Goal: Task Accomplishment & Management: Complete application form

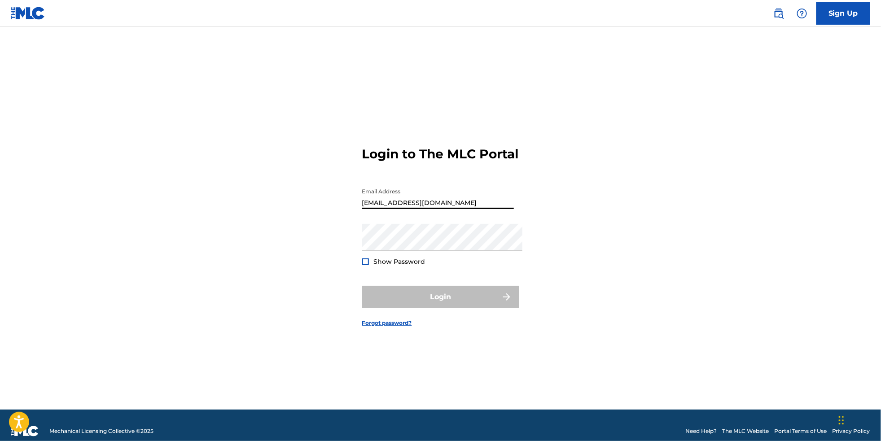
type input "[EMAIL_ADDRESS][DOMAIN_NAME]"
click at [440, 301] on button "Login" at bounding box center [440, 297] width 157 height 22
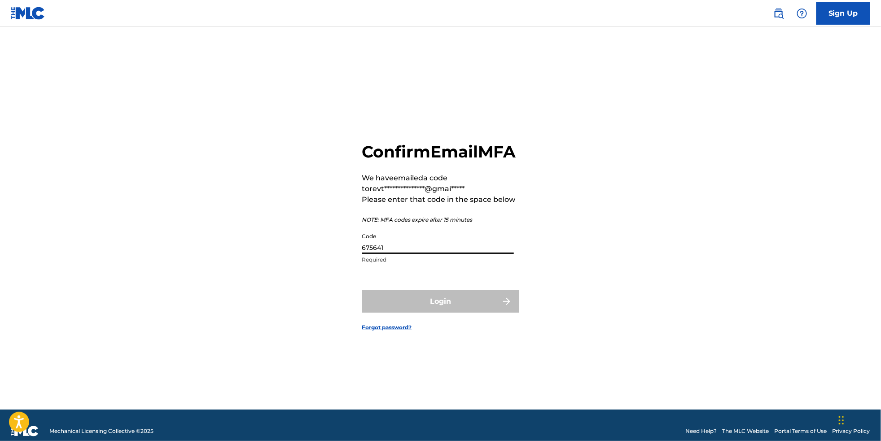
type input "675641"
click at [440, 304] on button "Login" at bounding box center [440, 301] width 157 height 22
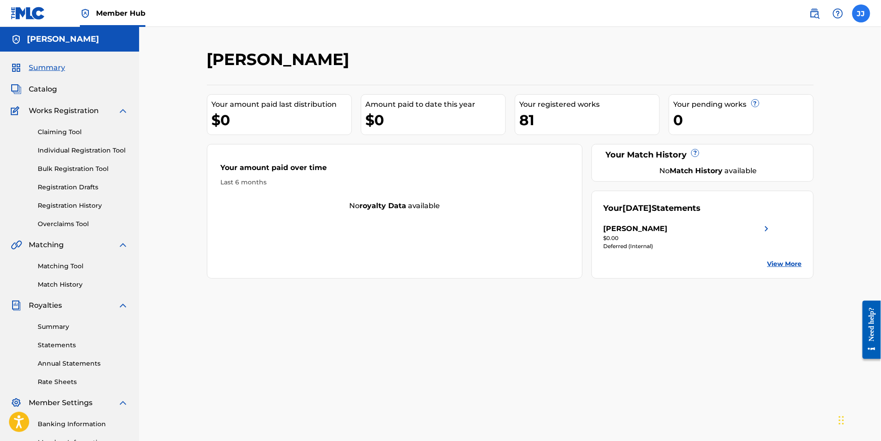
click at [860, 15] on label at bounding box center [861, 13] width 18 height 18
click at [861, 13] on input "[PERSON_NAME] [PERSON_NAME] [EMAIL_ADDRESS][DOMAIN_NAME] Notification Preferenc…" at bounding box center [861, 13] width 0 height 0
click at [771, 131] on p "Log out" at bounding box center [773, 127] width 21 height 8
click at [861, 13] on input "[PERSON_NAME] [PERSON_NAME] [EMAIL_ADDRESS][DOMAIN_NAME] Notification Preferenc…" at bounding box center [861, 13] width 0 height 0
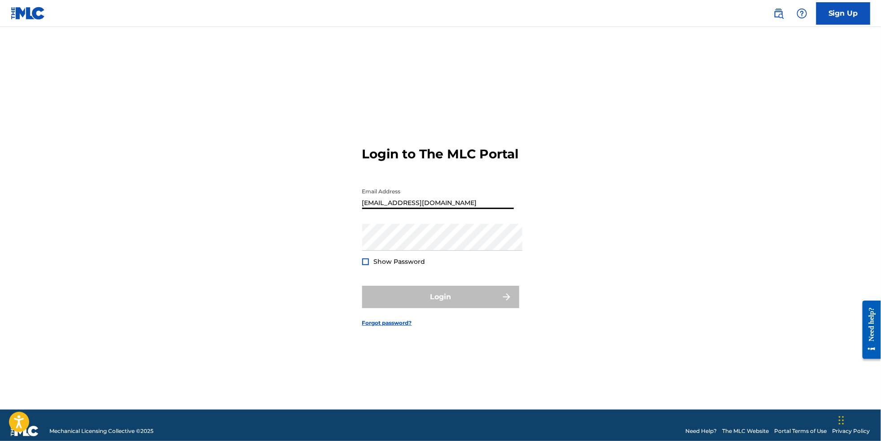
type input "[EMAIL_ADDRESS][DOMAIN_NAME]"
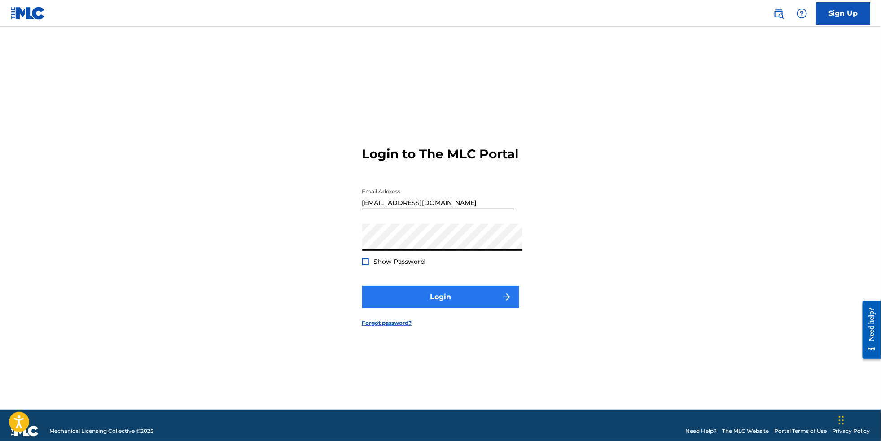
click at [468, 306] on button "Login" at bounding box center [440, 297] width 157 height 22
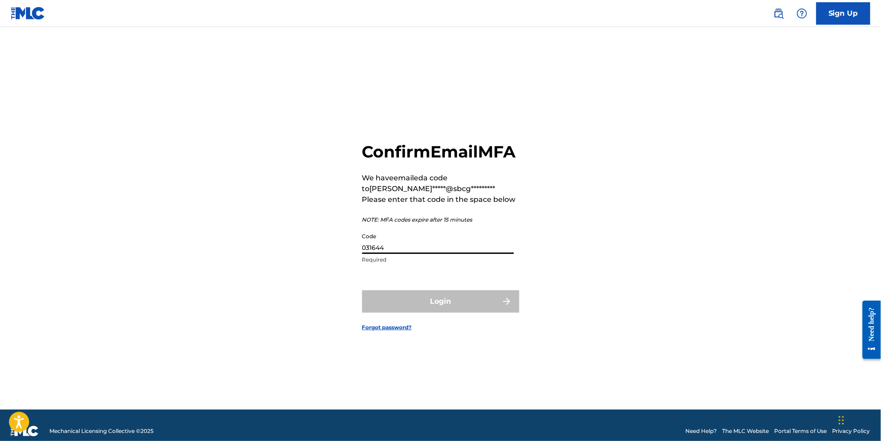
type input "031644"
click at [440, 304] on button "Login" at bounding box center [440, 301] width 157 height 22
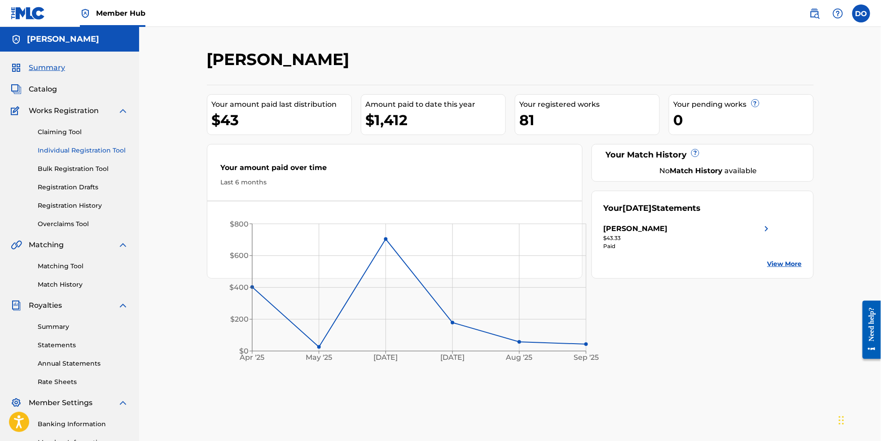
click at [78, 155] on link "Individual Registration Tool" at bounding box center [83, 150] width 91 height 9
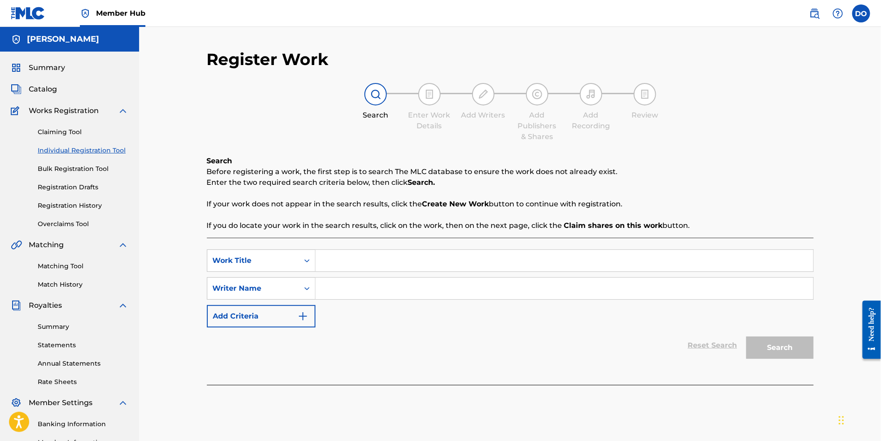
click at [344, 269] on input "Search Form" at bounding box center [563, 261] width 497 height 22
click at [366, 271] on input "Search Form" at bounding box center [563, 261] width 497 height 22
paste input "Ghost Signal"
type input "Ghost Signal"
click at [361, 290] on input "Search Form" at bounding box center [563, 289] width 497 height 22
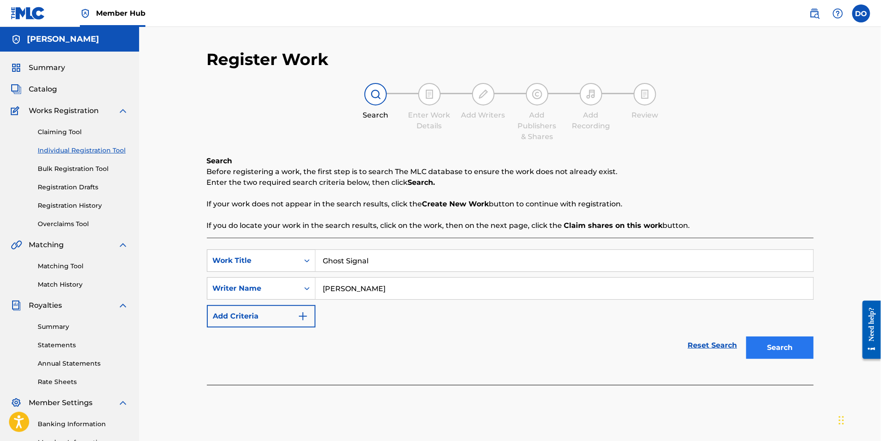
type input "[PERSON_NAME]"
click at [813, 358] on button "Search" at bounding box center [779, 347] width 67 height 22
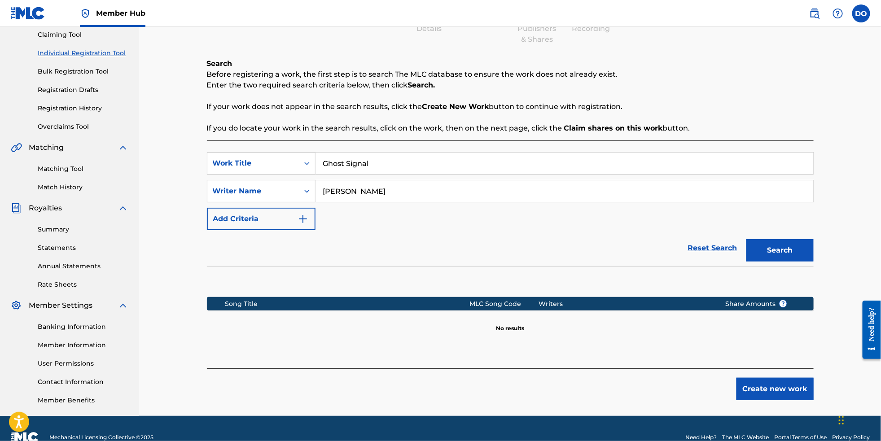
scroll to position [99, 0]
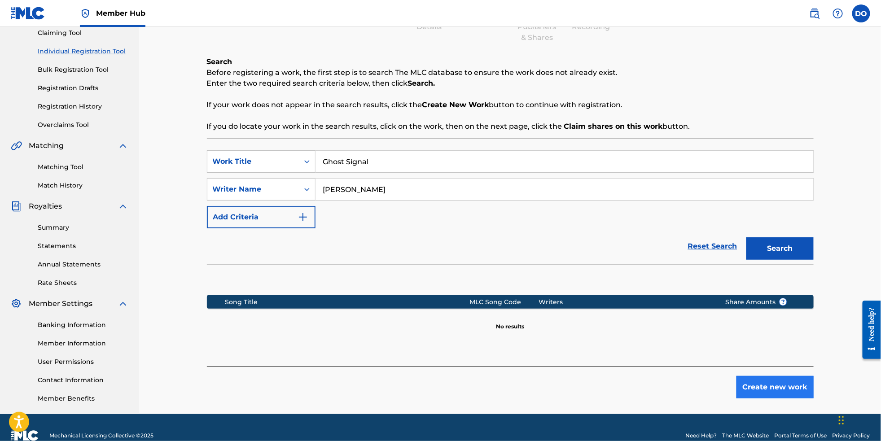
click at [800, 398] on button "Create new work" at bounding box center [774, 387] width 77 height 22
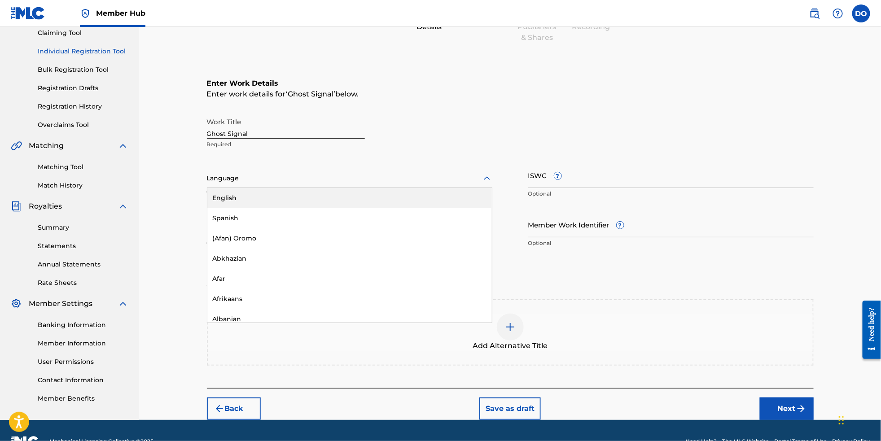
click at [315, 184] on div at bounding box center [349, 178] width 285 height 11
click at [309, 205] on div "English" at bounding box center [349, 198] width 284 height 20
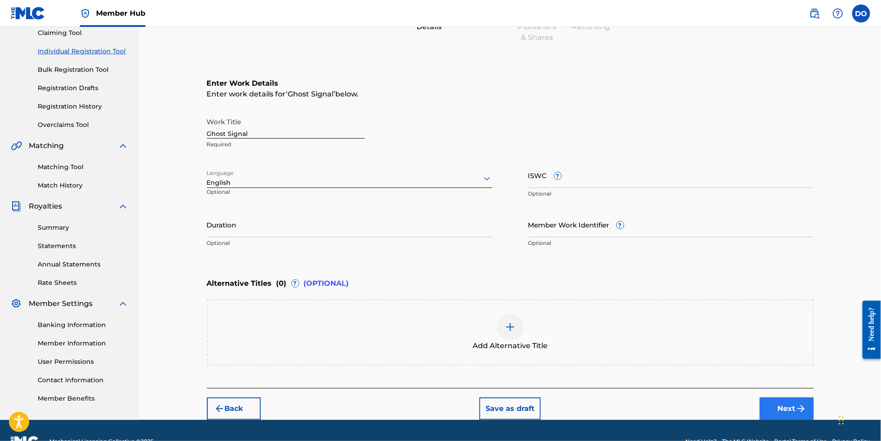
click at [809, 420] on button "Next" at bounding box center [786, 408] width 54 height 22
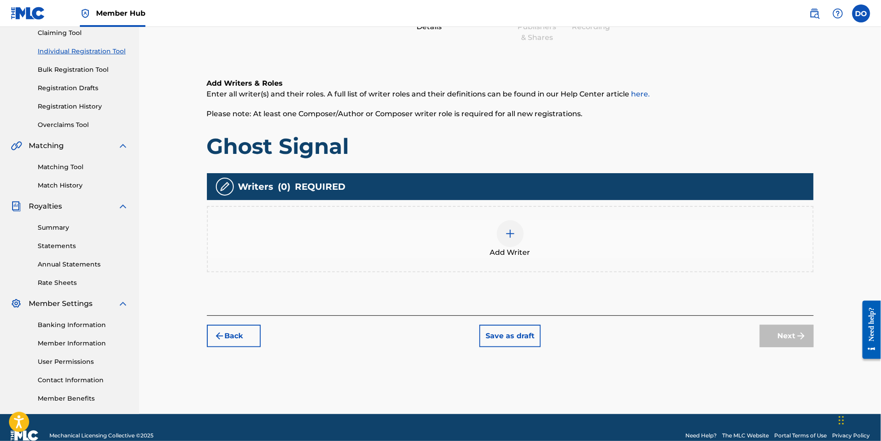
scroll to position [40, 0]
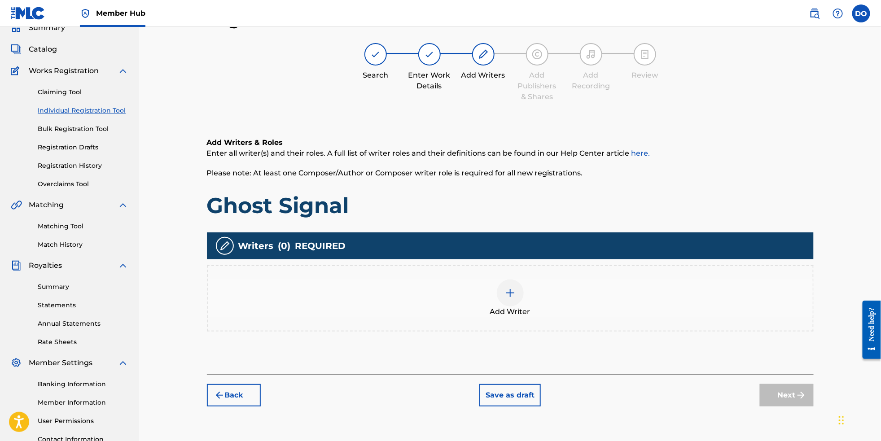
click at [517, 295] on div at bounding box center [510, 292] width 27 height 27
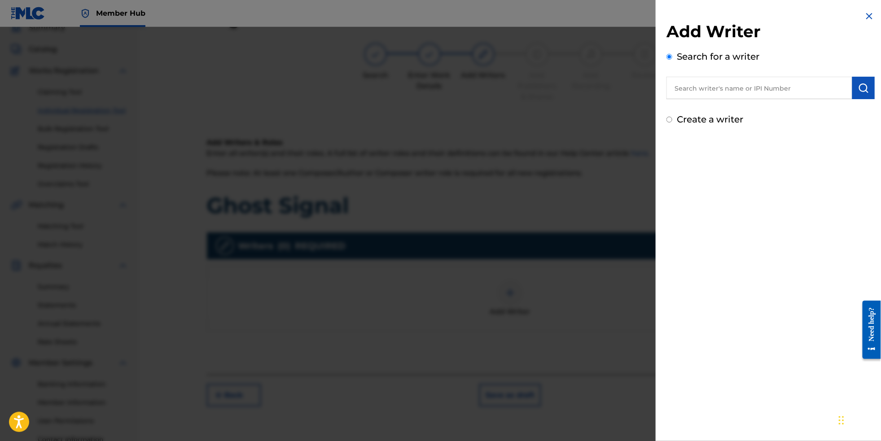
click at [705, 92] on input "text" at bounding box center [759, 88] width 186 height 22
click at [740, 109] on strong "[PERSON_NAME]" at bounding box center [772, 108] width 64 height 9
type input "[PERSON_NAME]"
click at [858, 93] on img "submit" at bounding box center [863, 88] width 11 height 11
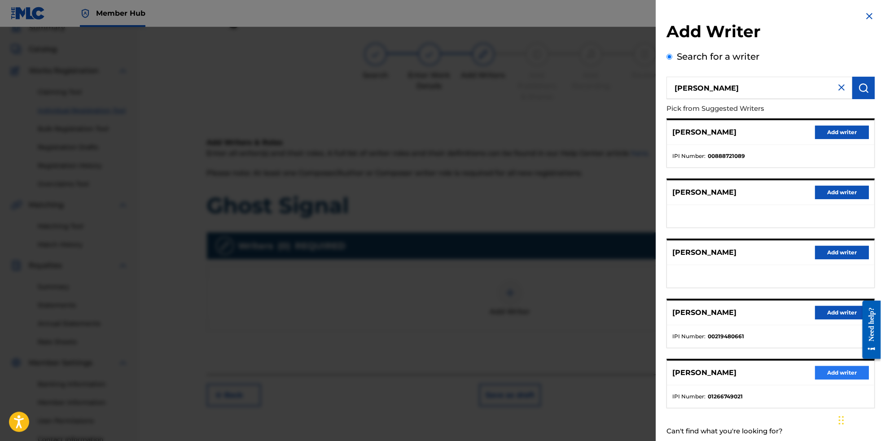
click at [840, 379] on button "Add writer" at bounding box center [842, 372] width 54 height 13
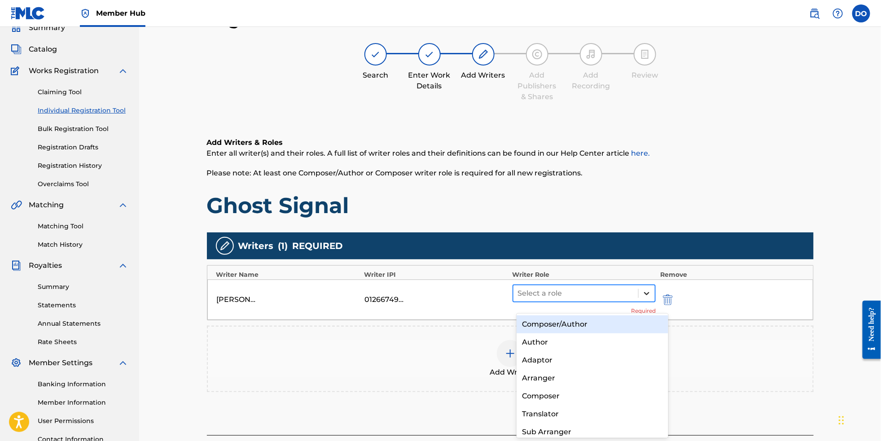
click at [649, 295] on icon at bounding box center [646, 293] width 5 height 3
click at [637, 319] on div "Composer/Author" at bounding box center [592, 324] width 152 height 18
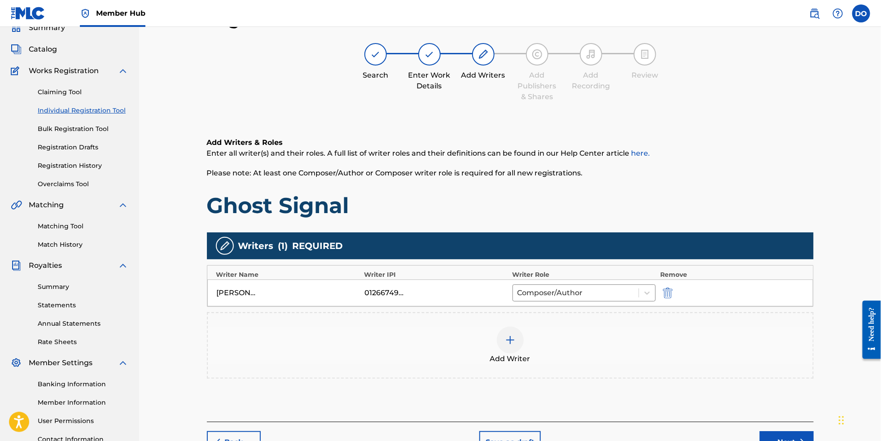
click at [521, 351] on div at bounding box center [510, 340] width 27 height 27
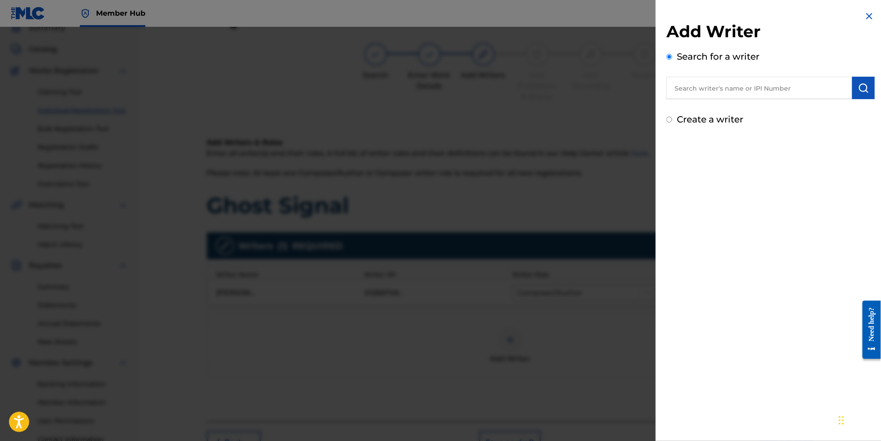
click at [865, 18] on img at bounding box center [868, 16] width 11 height 11
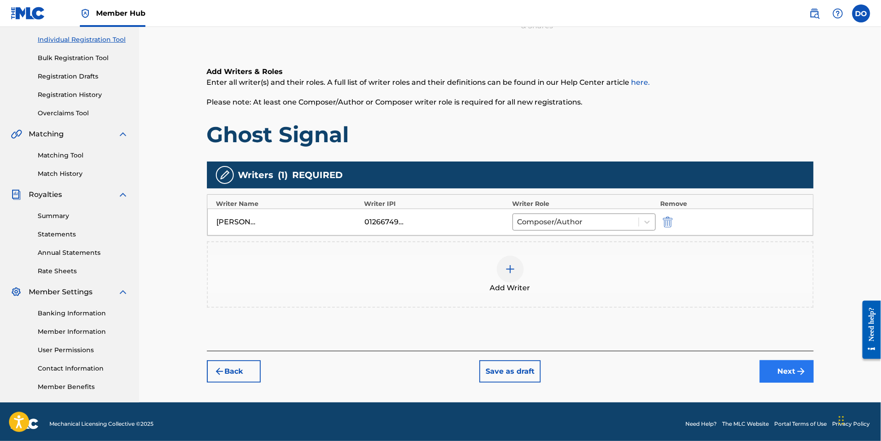
click at [803, 383] on button "Next" at bounding box center [786, 371] width 54 height 22
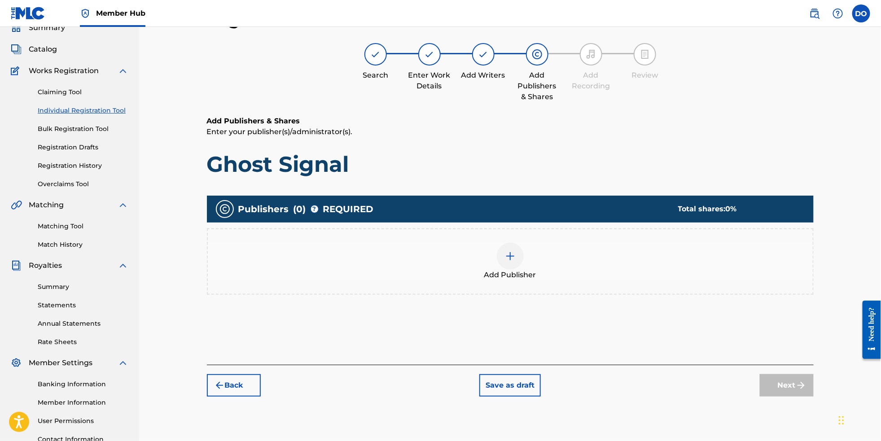
click at [506, 268] on div at bounding box center [510, 256] width 27 height 27
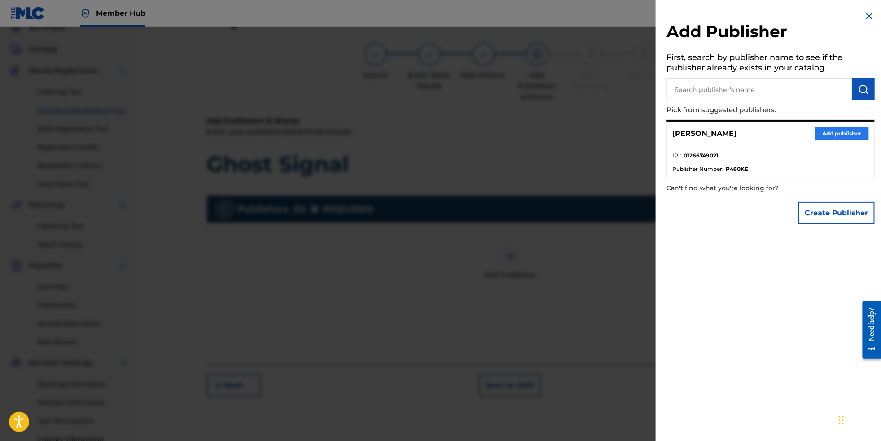
click at [830, 137] on button "Add publisher" at bounding box center [842, 133] width 54 height 13
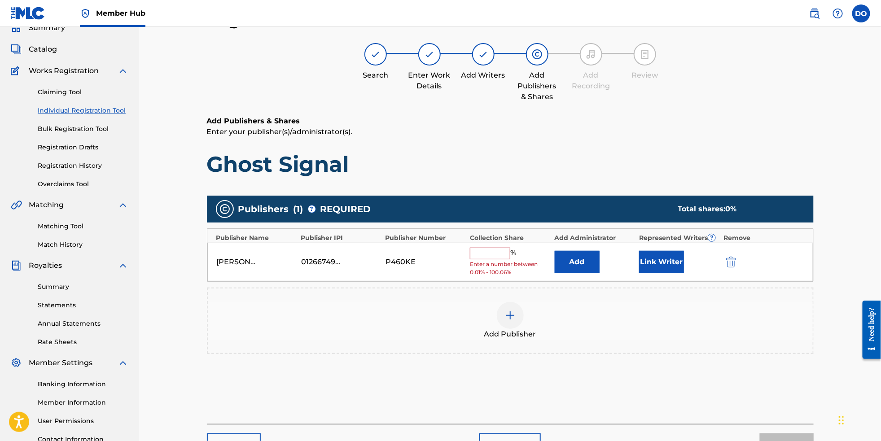
click at [501, 259] on input "text" at bounding box center [490, 254] width 40 height 12
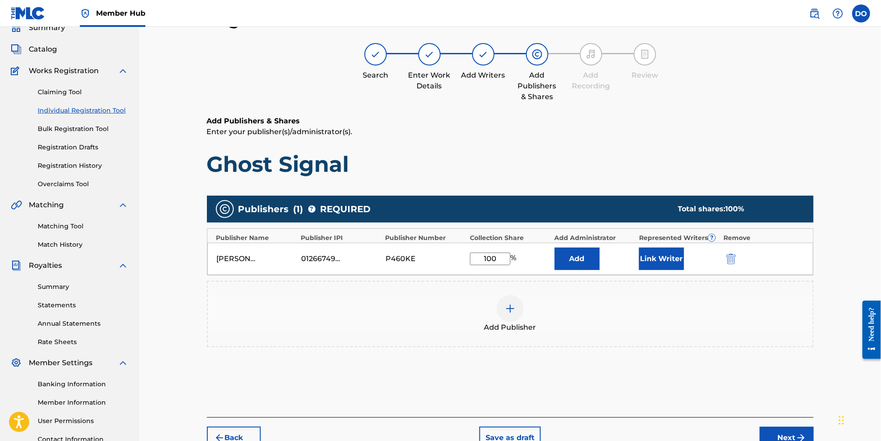
type input "100"
click at [590, 330] on div "Add Publisher" at bounding box center [510, 314] width 605 height 38
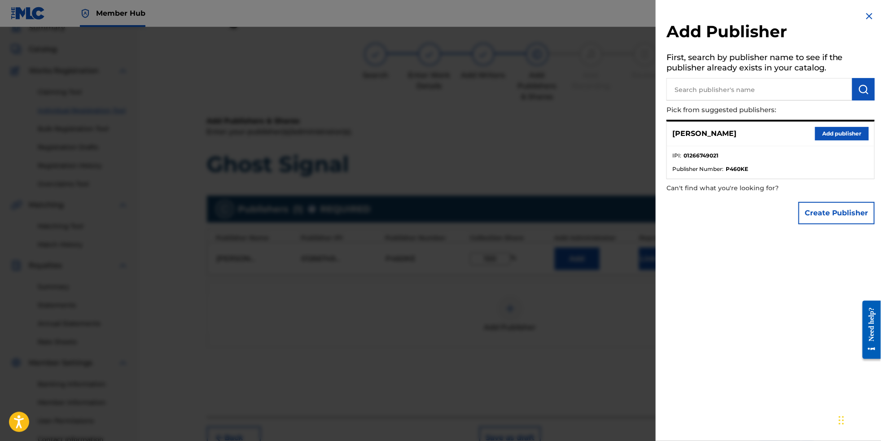
scroll to position [49, 0]
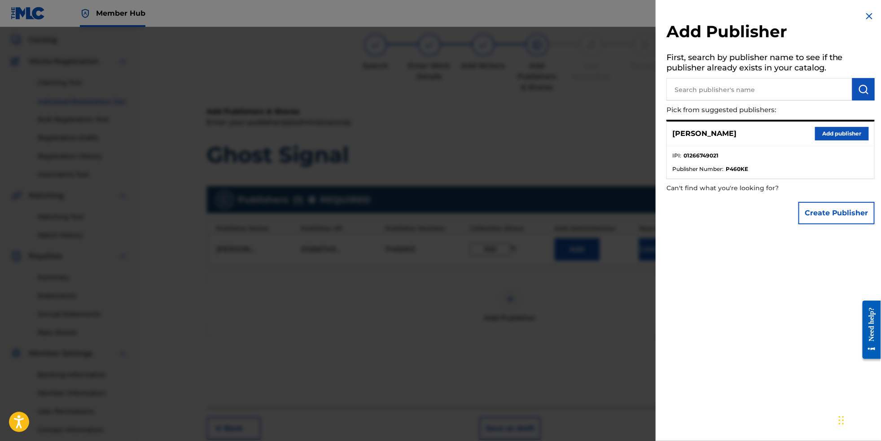
click at [866, 10] on div "Add Publisher First, search by publisher name to see if the publisher already e…" at bounding box center [770, 120] width 230 height 240
click at [867, 20] on img at bounding box center [868, 16] width 11 height 11
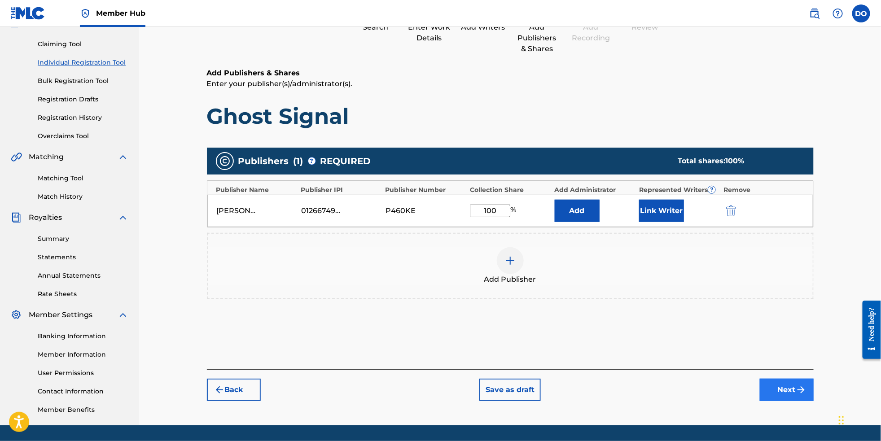
click at [808, 400] on button "Next" at bounding box center [786, 390] width 54 height 22
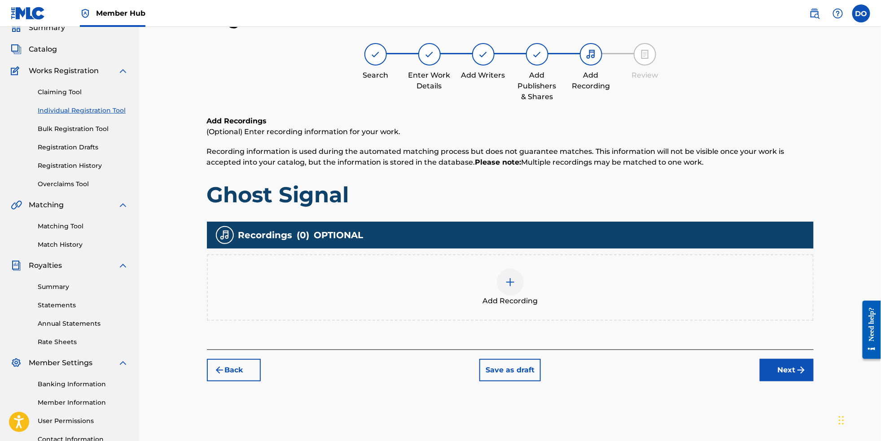
click at [515, 296] on div at bounding box center [510, 282] width 27 height 27
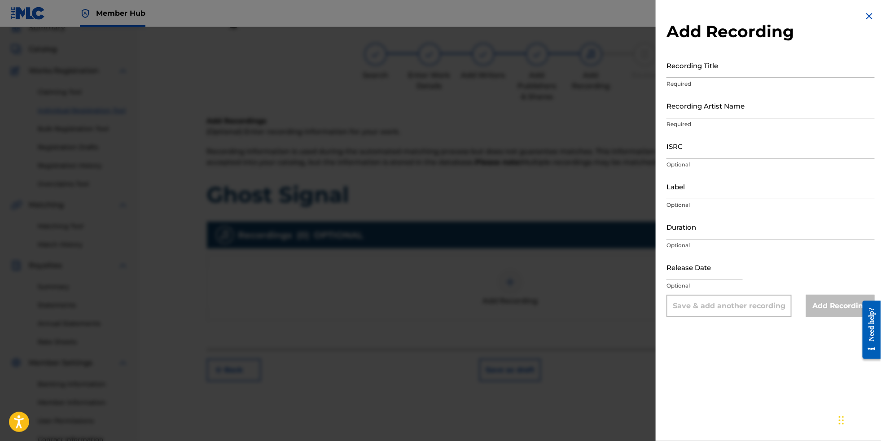
click at [680, 73] on input "Recording Title" at bounding box center [770, 65] width 208 height 26
paste input "Ghost Signal"
type input "Ghost Signal"
click at [690, 118] on input "Recording Artist Name" at bounding box center [770, 106] width 208 height 26
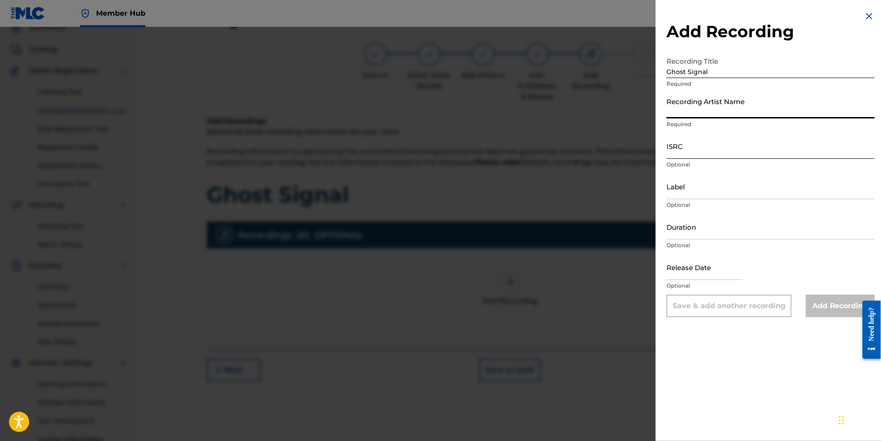
paste input "EDM Bytes"
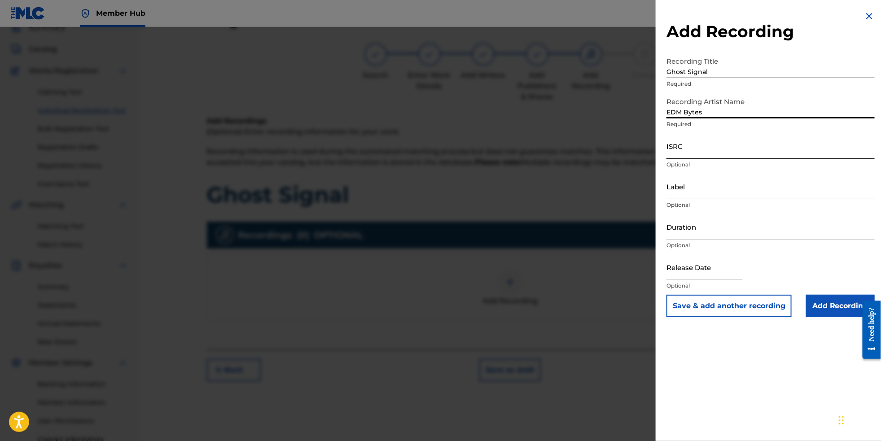
type input "EDM Bytes"
click at [674, 159] on input "ISRC" at bounding box center [770, 146] width 208 height 26
paste input "NL8RL2561003"
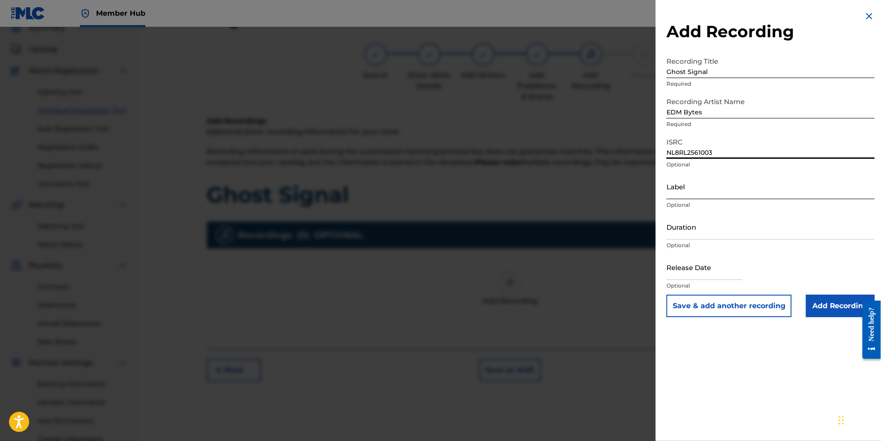
type input "NL8RL2561003"
click at [693, 199] on input "Label" at bounding box center [770, 187] width 208 height 26
type input "RevSphere Records"
click at [702, 280] on input "text" at bounding box center [704, 267] width 76 height 26
select select "8"
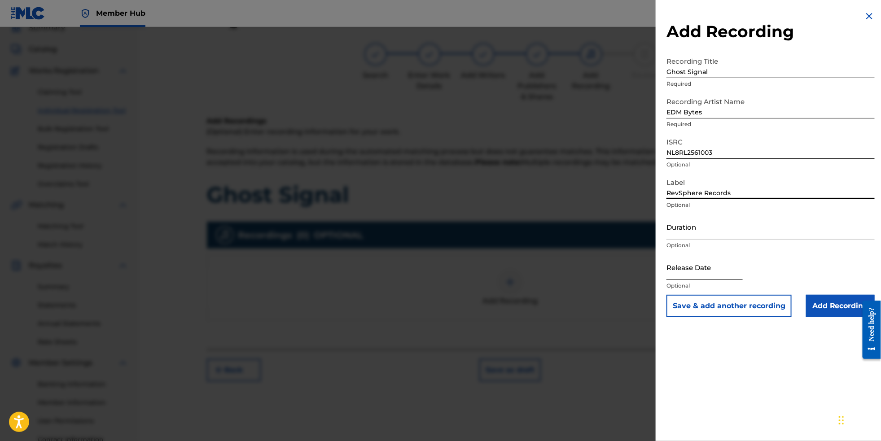
select select "2025"
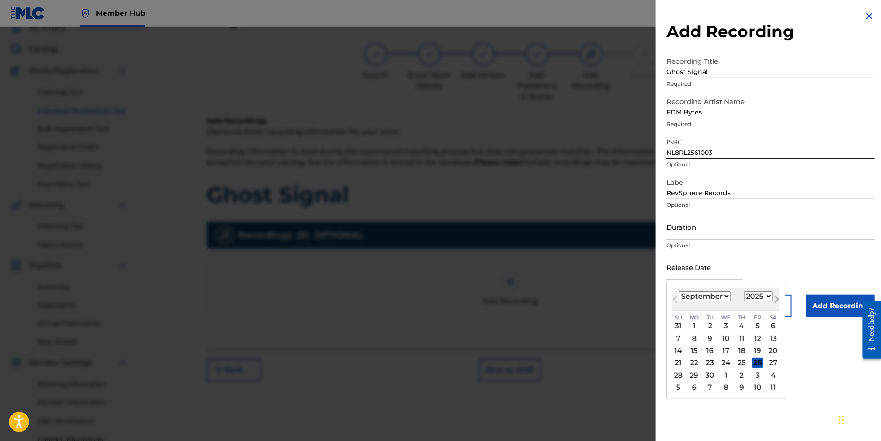
click at [776, 307] on span "Next Month" at bounding box center [776, 300] width 0 height 13
select select "9"
click at [755, 356] on div "17" at bounding box center [757, 350] width 11 height 11
type input "[DATE]"
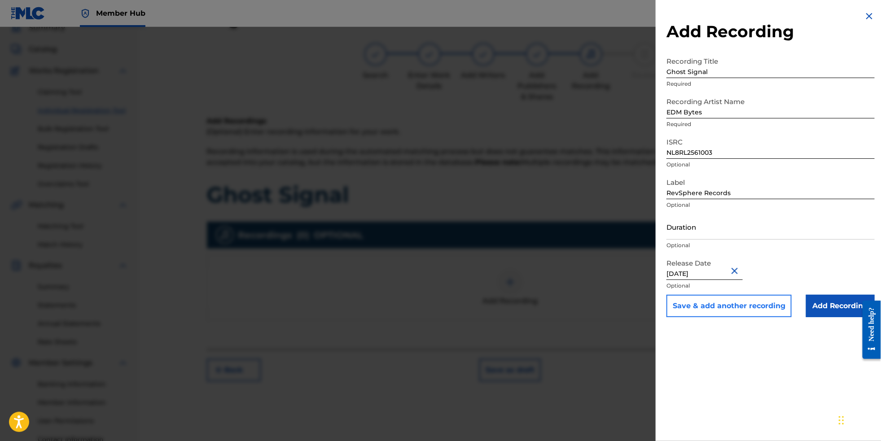
click at [742, 317] on button "Save & add another recording" at bounding box center [728, 306] width 125 height 22
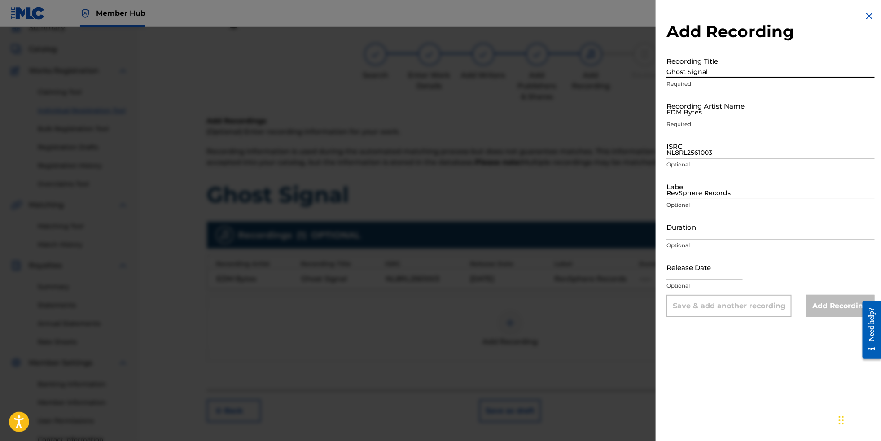
click at [682, 68] on input "Ghost Signal" at bounding box center [770, 65] width 208 height 26
paste input "Shadowplay"
type input "Shadowplay"
click at [696, 118] on input "EDM Bytes" at bounding box center [770, 106] width 208 height 26
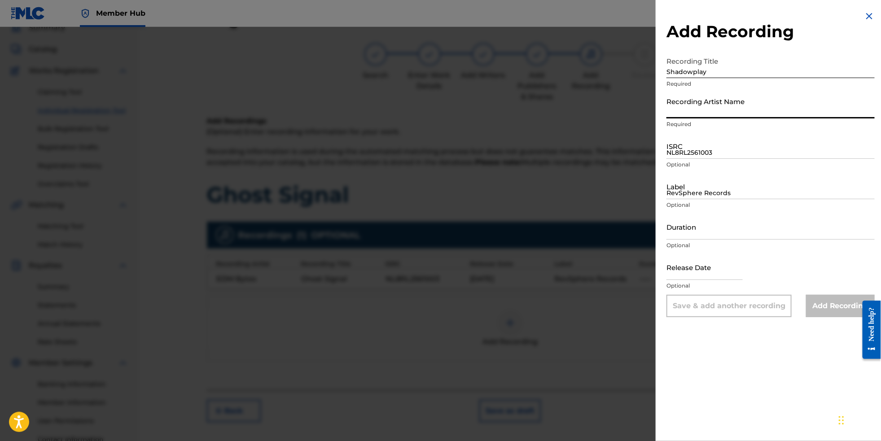
paste input "EDM Bytes"
type input "EDM Bytes"
click at [699, 159] on input "NL8RL2561003" at bounding box center [770, 146] width 208 height 26
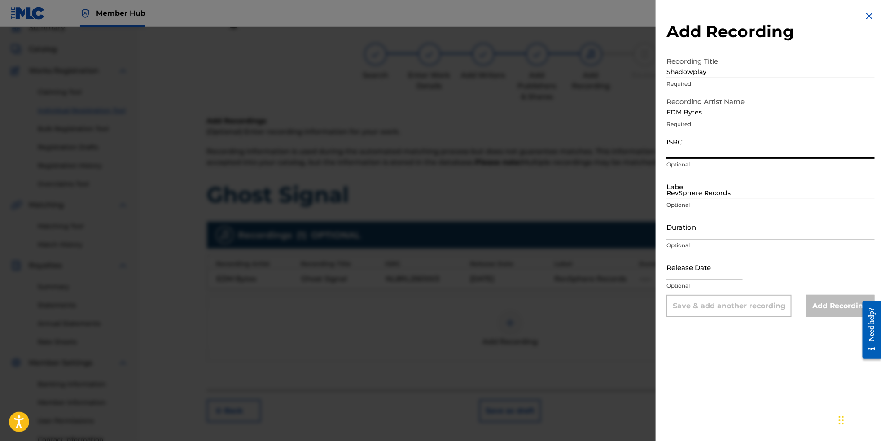
paste input "NL8RL2561052"
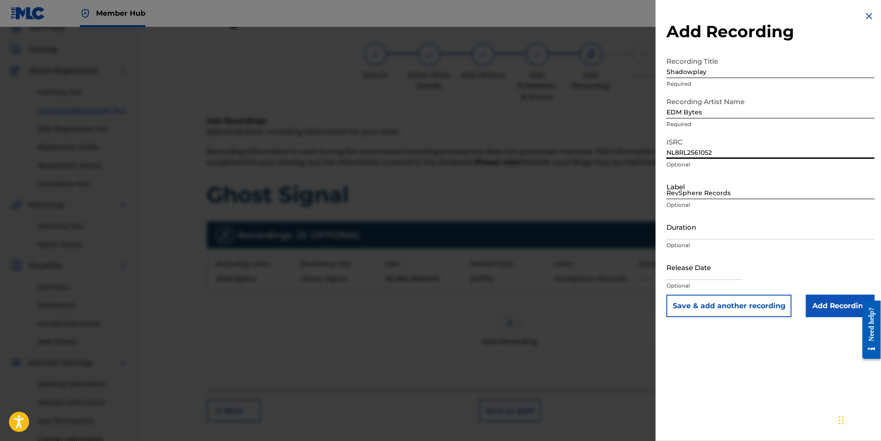
type input "NL8RL2561052"
click at [676, 199] on input "RevSphere Records" at bounding box center [770, 187] width 208 height 26
paste input "RevSphere Records"
type input "RevSphere Records"
click at [709, 280] on input "text" at bounding box center [704, 267] width 76 height 26
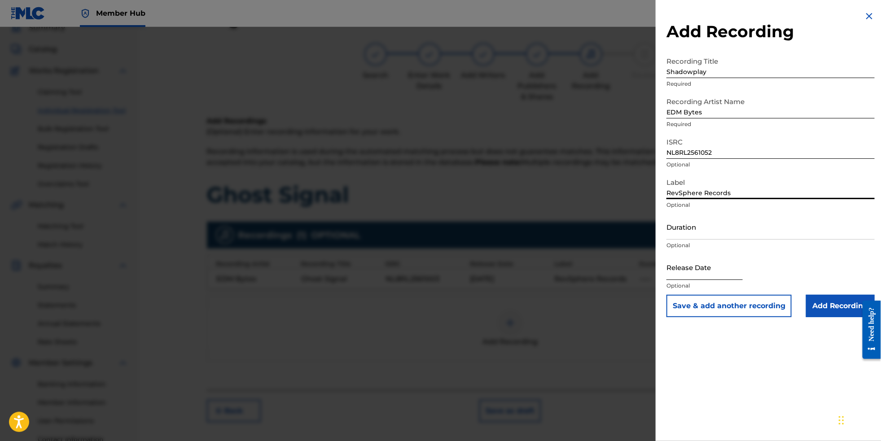
select select "8"
select select "2025"
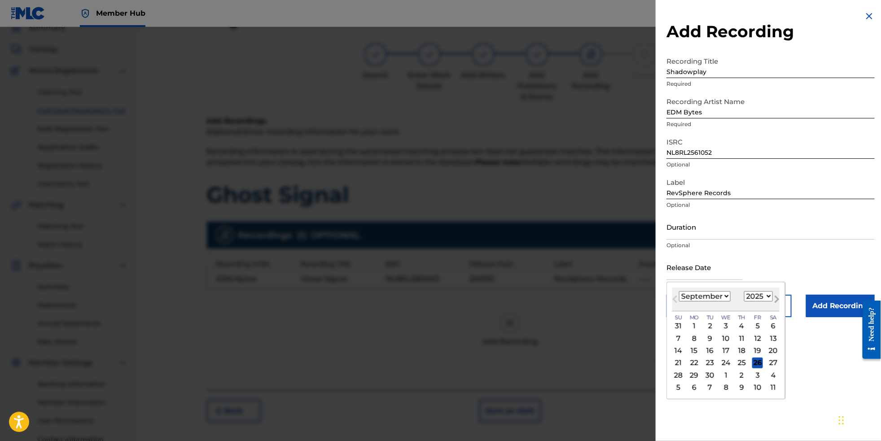
click at [776, 307] on span "Next Month" at bounding box center [776, 300] width 0 height 13
select select "9"
click at [753, 356] on div "17" at bounding box center [757, 350] width 11 height 11
type input "[DATE]"
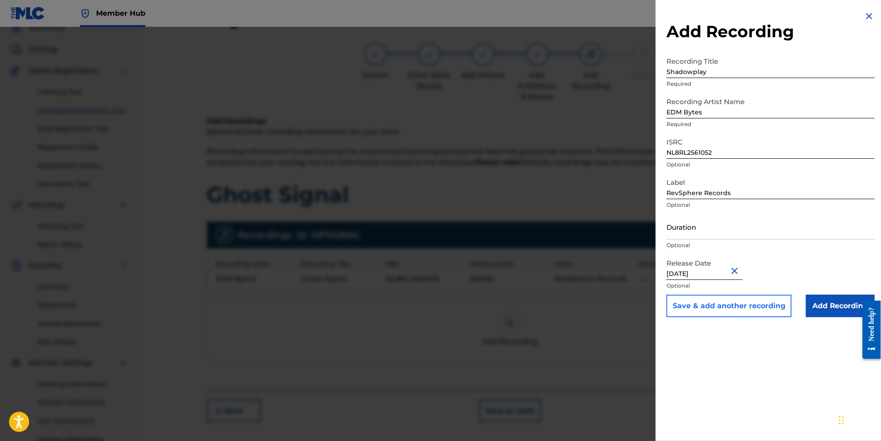
click at [734, 317] on button "Save & add another recording" at bounding box center [728, 306] width 125 height 22
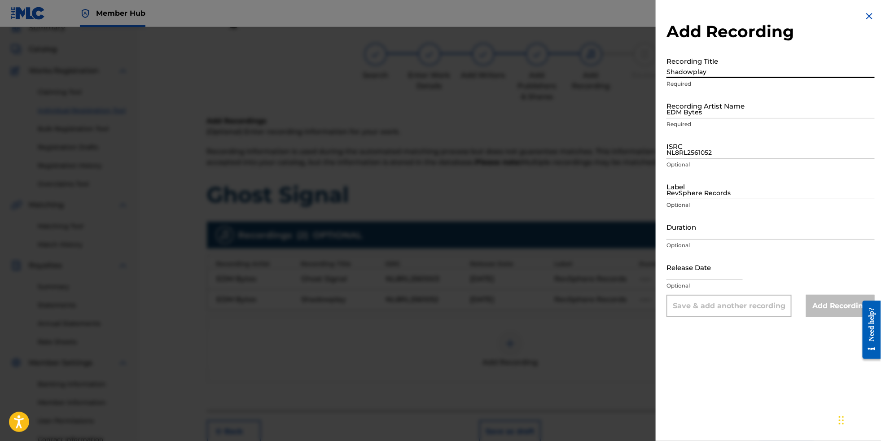
click at [702, 78] on input "Shadowplay" at bounding box center [770, 65] width 208 height 26
paste input "Falling Into Light DELIVERED"
type input "Falling Into Light DELIVERED"
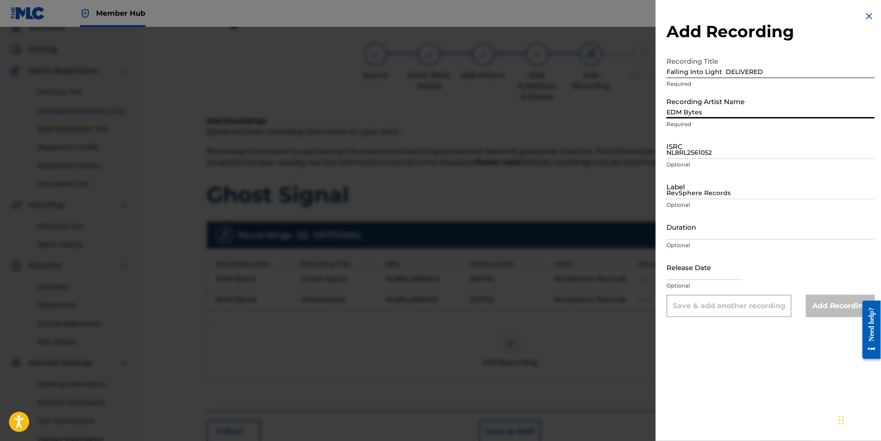
click at [706, 118] on input "EDM Bytes" at bounding box center [770, 106] width 208 height 26
paste input "EDM Bytes"
type input "EDM Bytes"
click at [707, 159] on input "NL8RL2561052" at bounding box center [770, 146] width 208 height 26
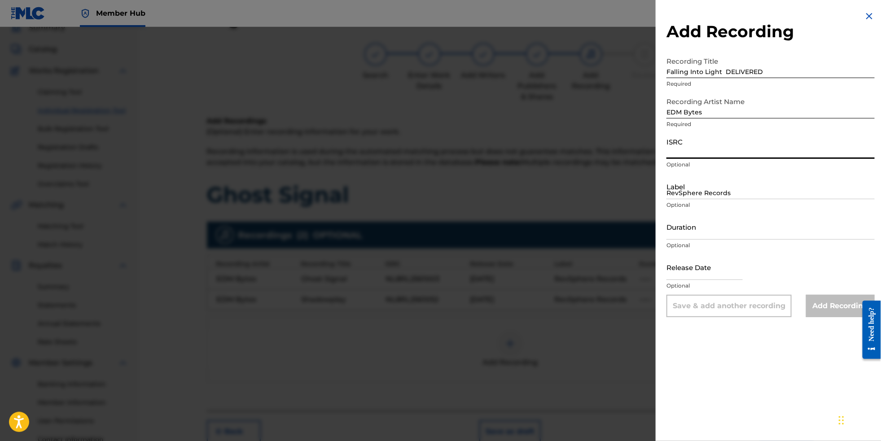
paste input "NL8RL2560969"
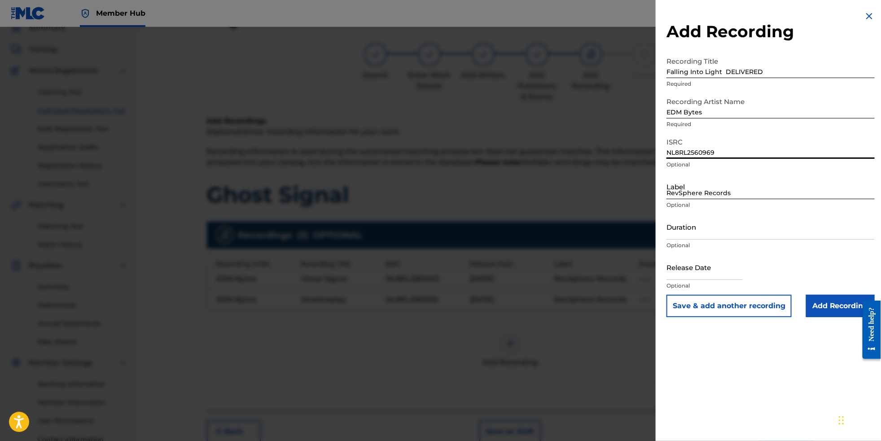
type input "NL8RL2560969"
click at [666, 199] on input "RevSphere Records" at bounding box center [770, 187] width 208 height 26
paste input "RevSphere Records"
type input "RevSphere Records"
click at [698, 280] on input "text" at bounding box center [704, 267] width 76 height 26
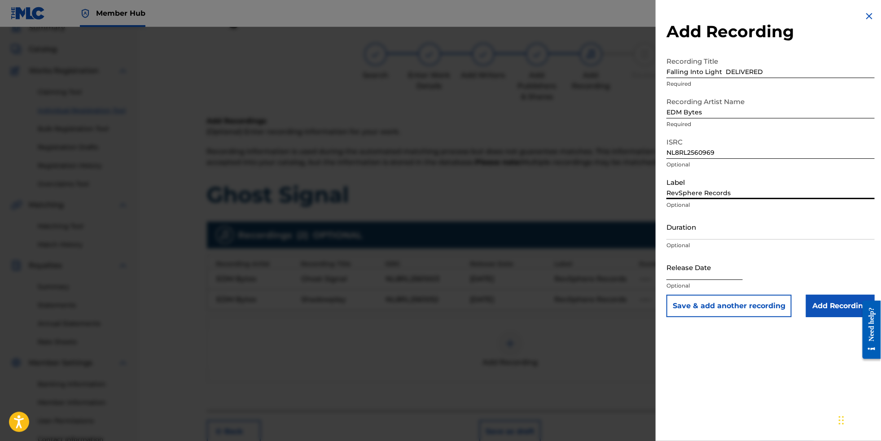
select select "8"
select select "2025"
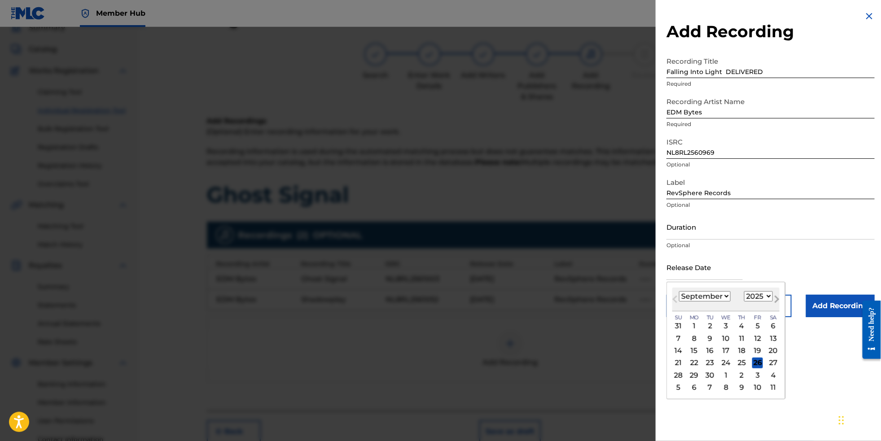
click at [770, 308] on button "Next Month" at bounding box center [776, 301] width 14 height 14
select select "9"
click at [752, 331] on div "3" at bounding box center [757, 326] width 11 height 11
type input "[DATE]"
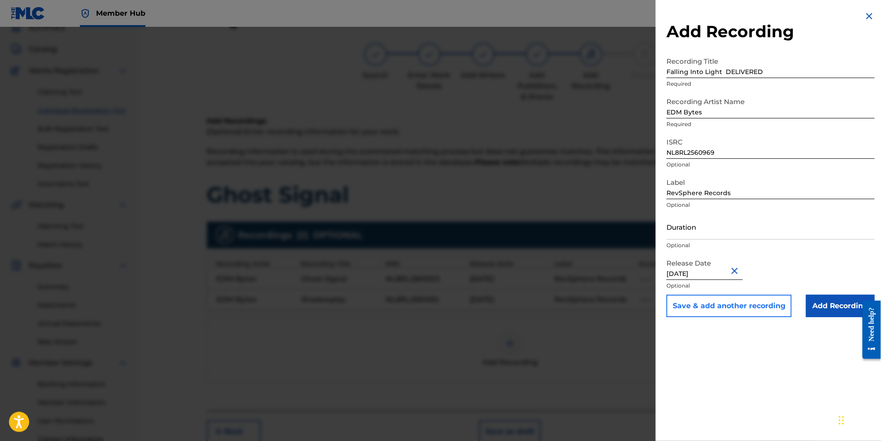
click at [738, 317] on button "Save & add another recording" at bounding box center [728, 306] width 125 height 22
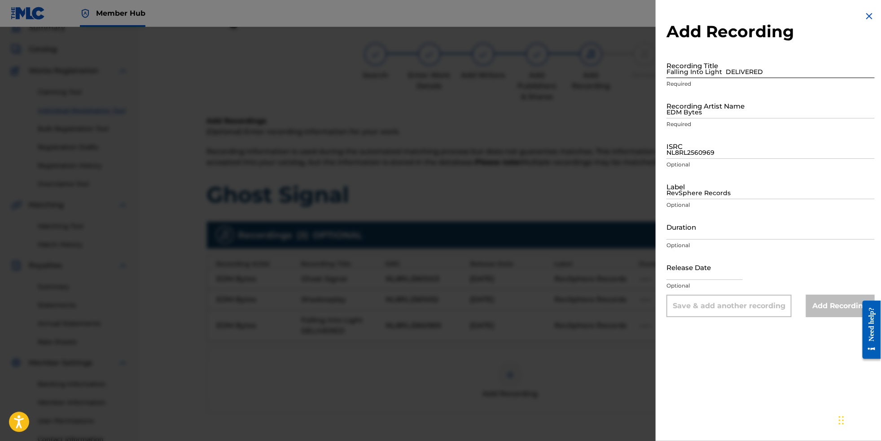
click at [690, 74] on input "Falling Into Light DELIVERED" at bounding box center [770, 65] width 208 height 26
paste input "Shatter You DELIVERED"
type input "Shatter You"
click at [739, 118] on input "EDM Bytes" at bounding box center [770, 106] width 208 height 26
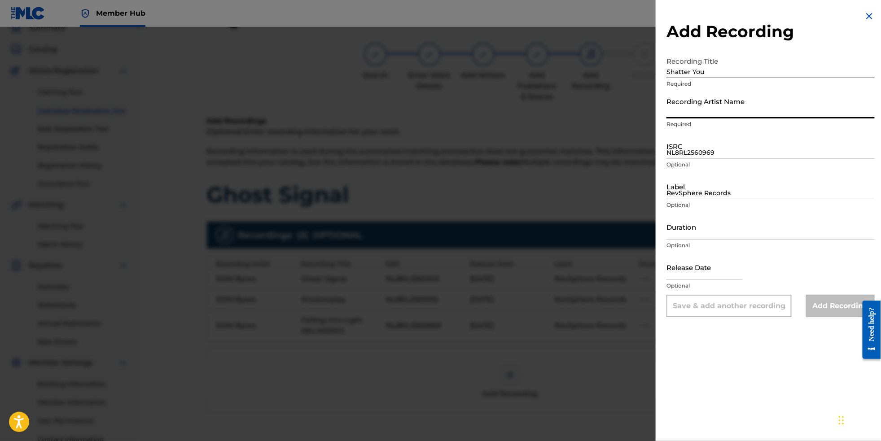
paste input "EDM Bytes"
type input "EDM Bytes"
click at [685, 159] on input "NL8RL2560969" at bounding box center [770, 146] width 208 height 26
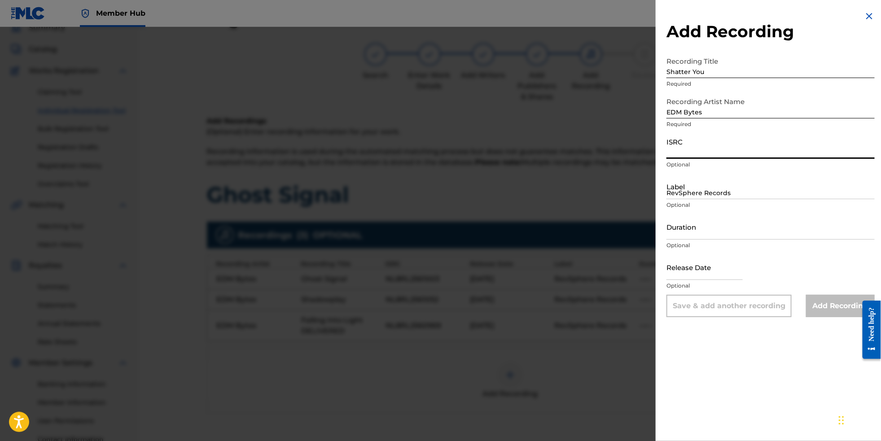
paste input "NL8RL2561052"
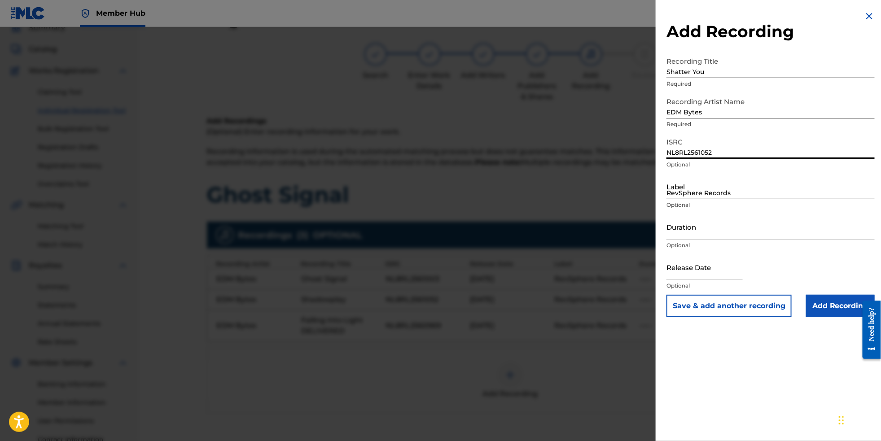
type input "NL8RL2561052"
click at [672, 199] on input "RevSphere Records" at bounding box center [770, 187] width 208 height 26
paste input "RevSphere Records"
type input "RevSphere Records"
click at [715, 280] on input "text" at bounding box center [704, 267] width 76 height 26
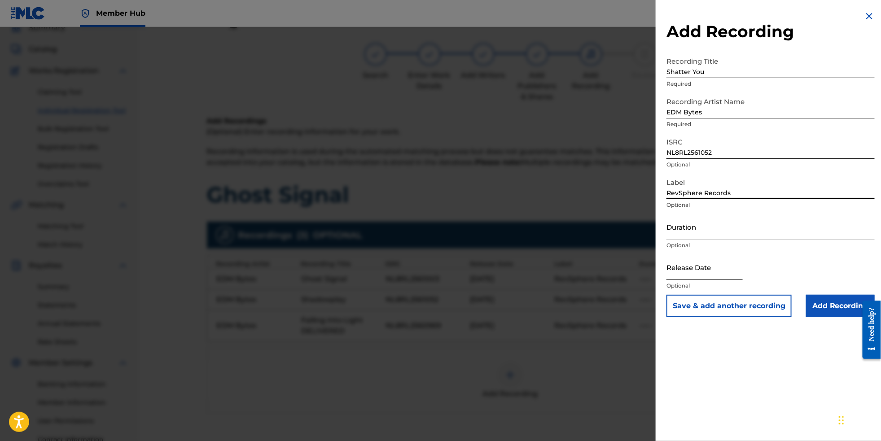
select select "8"
select select "2025"
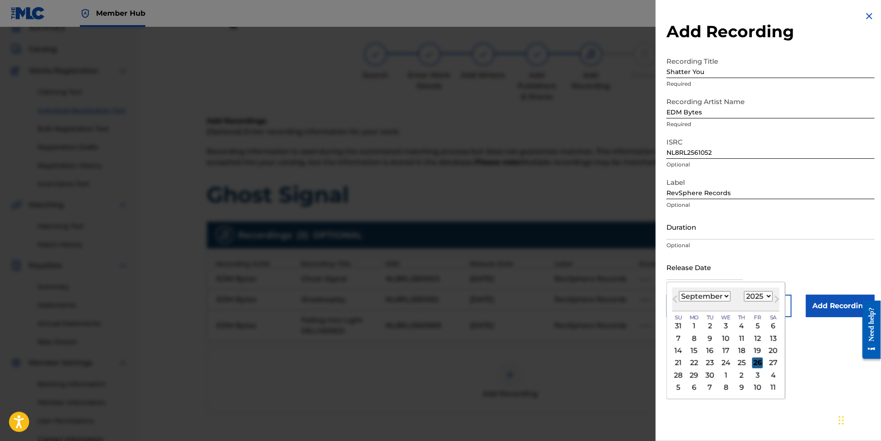
click at [752, 368] on div "26" at bounding box center [757, 363] width 11 height 11
type input "[DATE]"
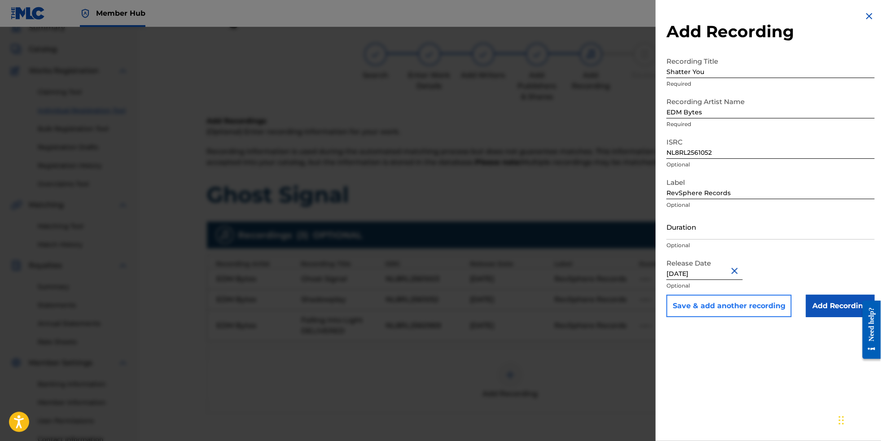
click at [739, 317] on button "Save & add another recording" at bounding box center [728, 306] width 125 height 22
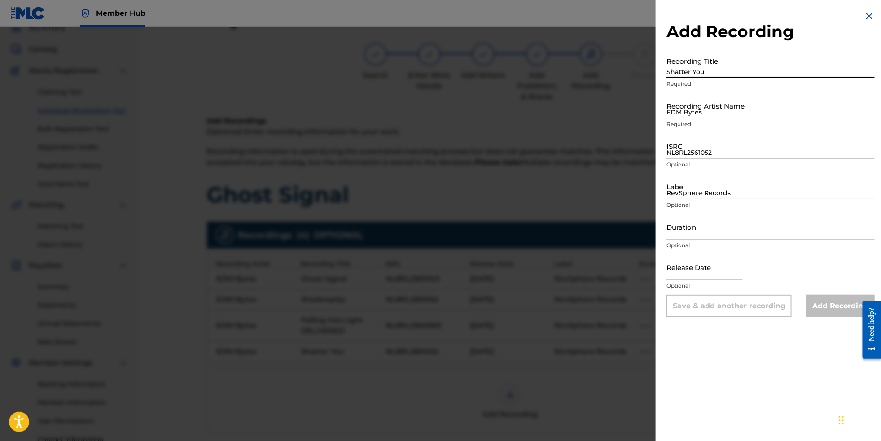
click at [673, 78] on input "Shatter You" at bounding box center [770, 65] width 208 height 26
paste input "Midnight Static"
type input "Midnight Static"
click at [699, 198] on input "RevSphere Records" at bounding box center [770, 187] width 208 height 26
paste input "RevSphere Records"
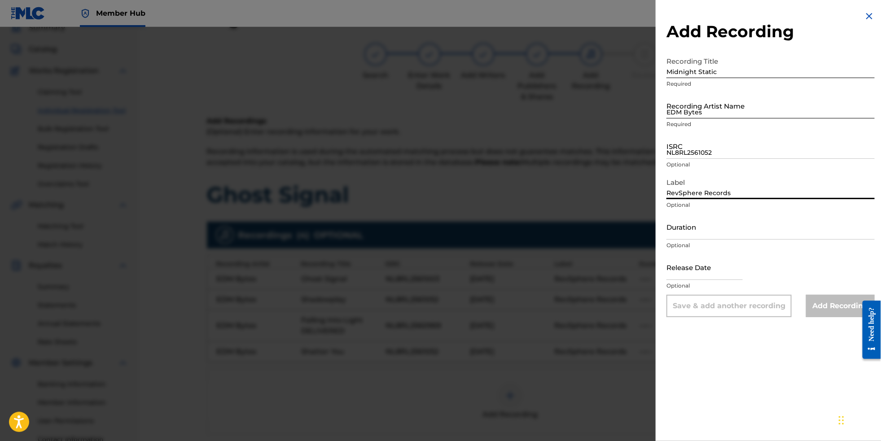
type input "RevSphere Records"
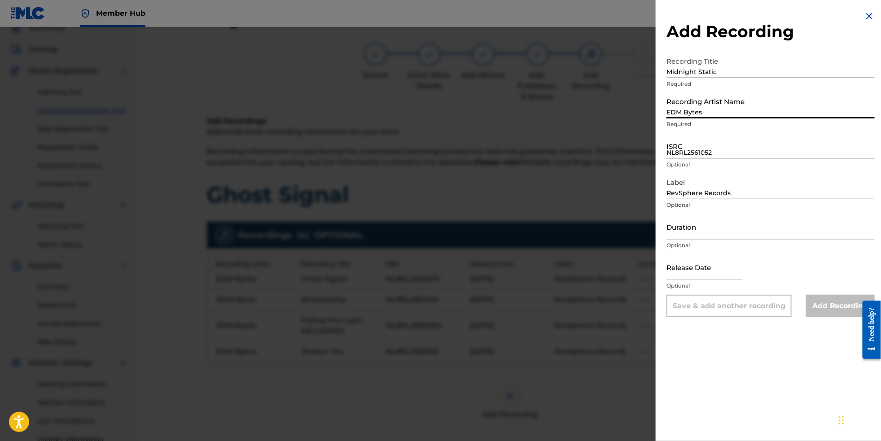
click at [686, 118] on input "EDM Bytes" at bounding box center [770, 106] width 208 height 26
paste input "EDM Bytes"
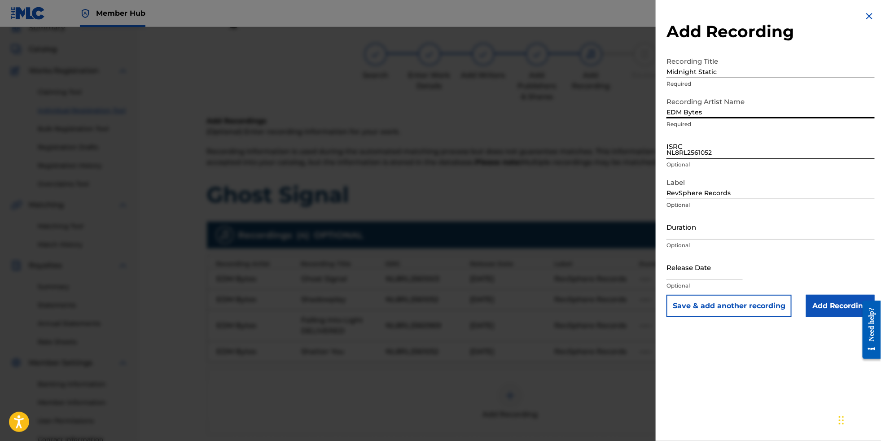
type input "EDM Bytes"
click at [699, 159] on input "NL8RL2561052" at bounding box center [770, 146] width 208 height 26
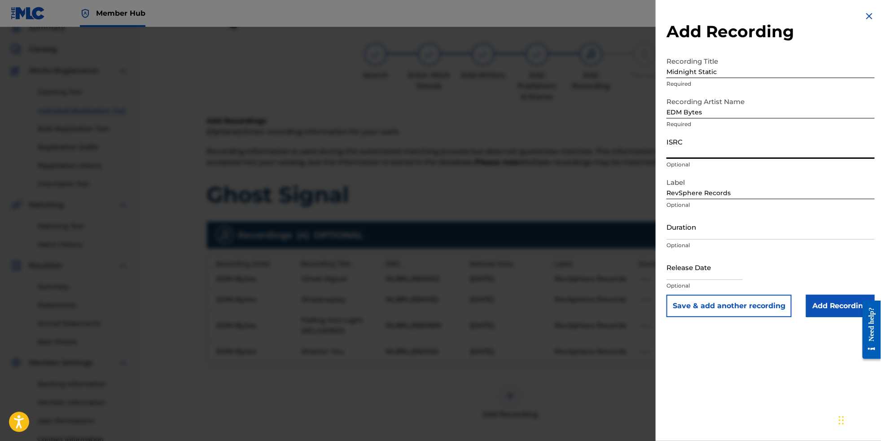
paste input "NL8RL2560818"
type input "NL8RL2560818"
click at [705, 280] on input "text" at bounding box center [704, 267] width 76 height 26
select select "8"
select select "2025"
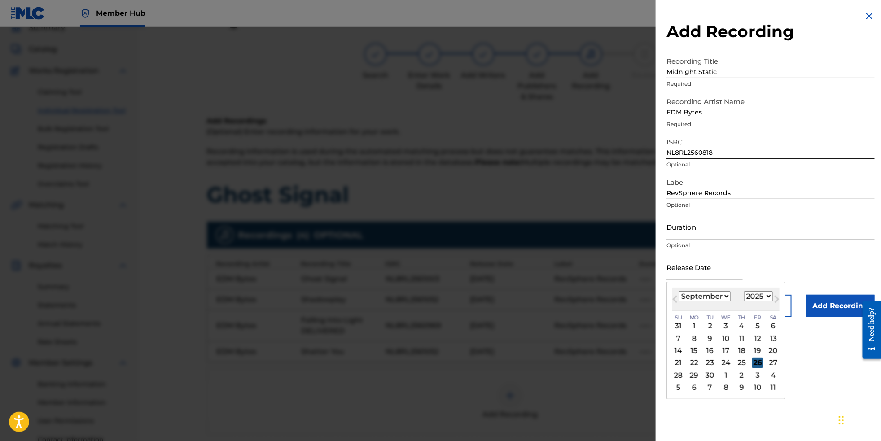
click at [754, 368] on div "26" at bounding box center [757, 363] width 11 height 11
type input "[DATE]"
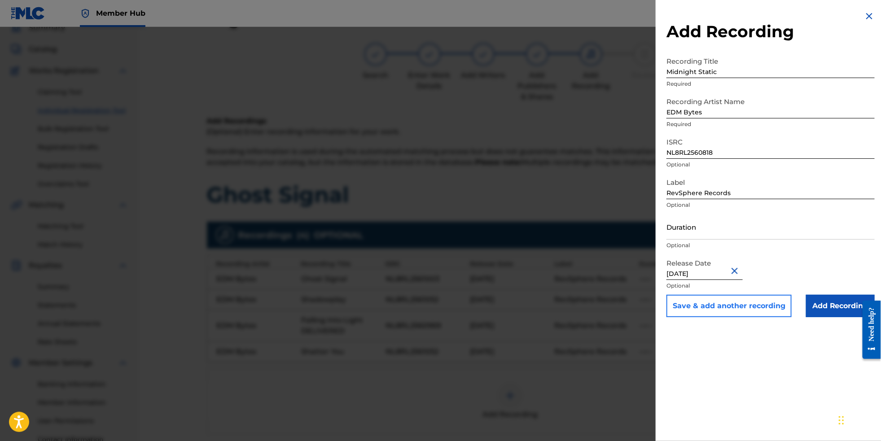
click at [736, 317] on button "Save & add another recording" at bounding box center [728, 306] width 125 height 22
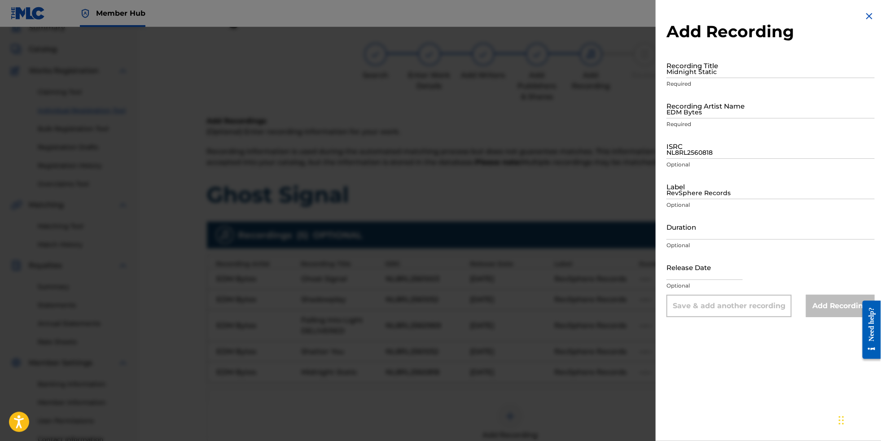
click at [690, 82] on div "Recording Title Midnight Static Required" at bounding box center [770, 72] width 208 height 40
click at [690, 75] on input "Midnight Static" at bounding box center [770, 65] width 208 height 26
paste input "City In My Head"
type input "City In My Head"
click at [714, 280] on input "text" at bounding box center [704, 267] width 76 height 26
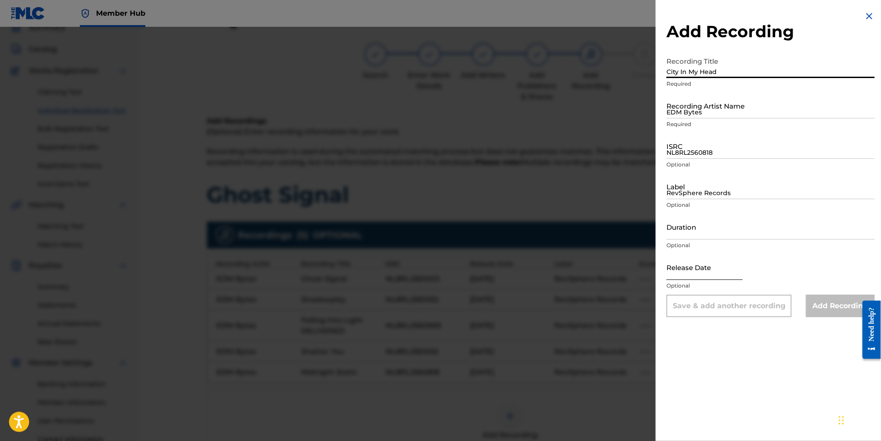
select select "8"
select select "2025"
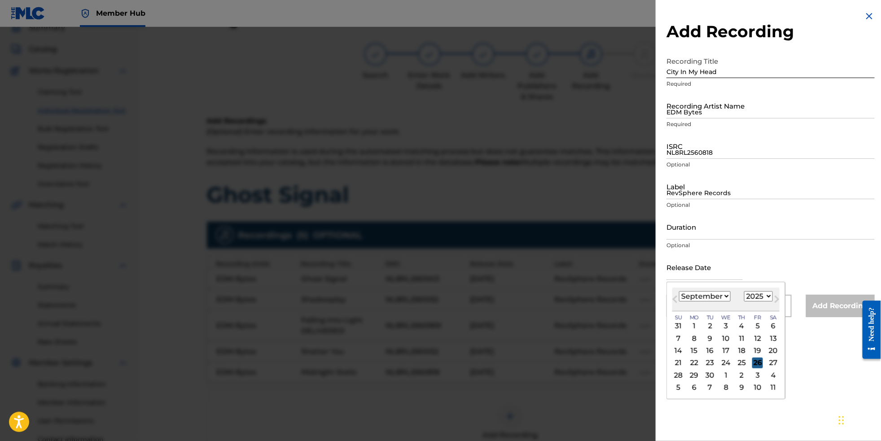
click at [755, 368] on div "26" at bounding box center [757, 363] width 11 height 11
type input "[DATE]"
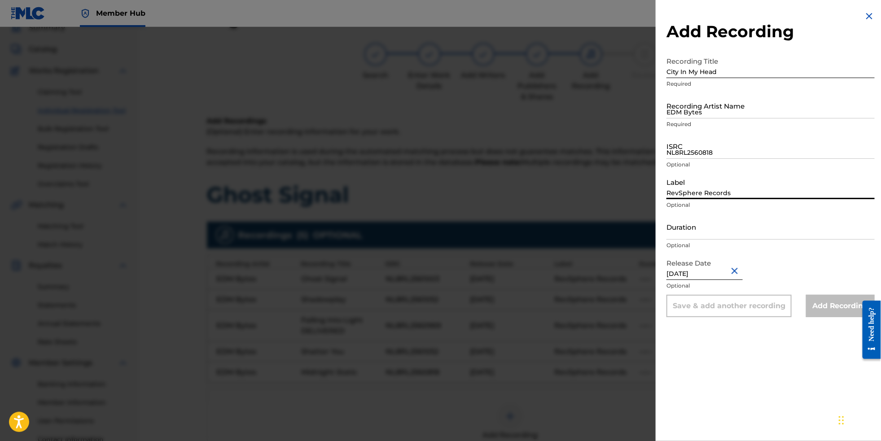
click at [701, 199] on input "RevSphere Records" at bounding box center [770, 187] width 208 height 26
paste input "RevSphere Records"
type input "RevSphere Records"
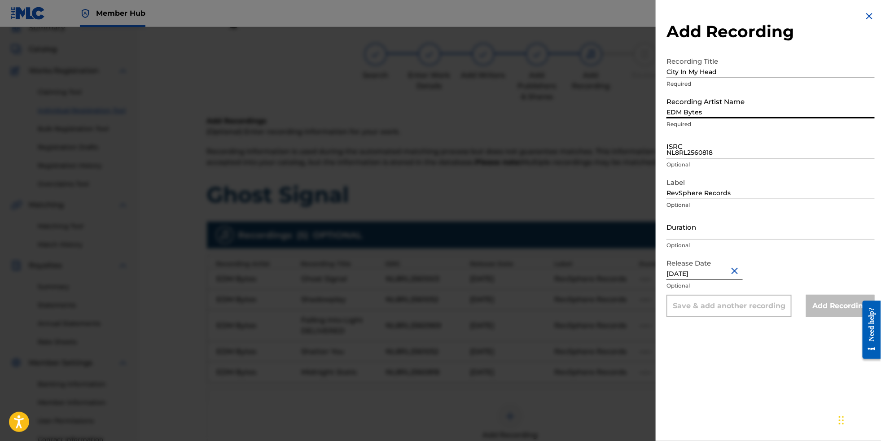
click at [695, 118] on input "EDM Bytes" at bounding box center [770, 106] width 208 height 26
paste input "EDM Bytes"
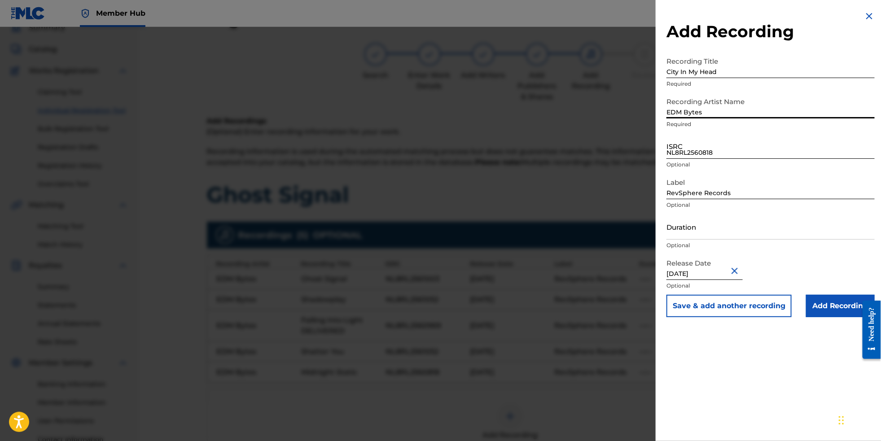
type input "EDM Bytes"
click at [706, 159] on input "NL8RL2560818" at bounding box center [770, 146] width 208 height 26
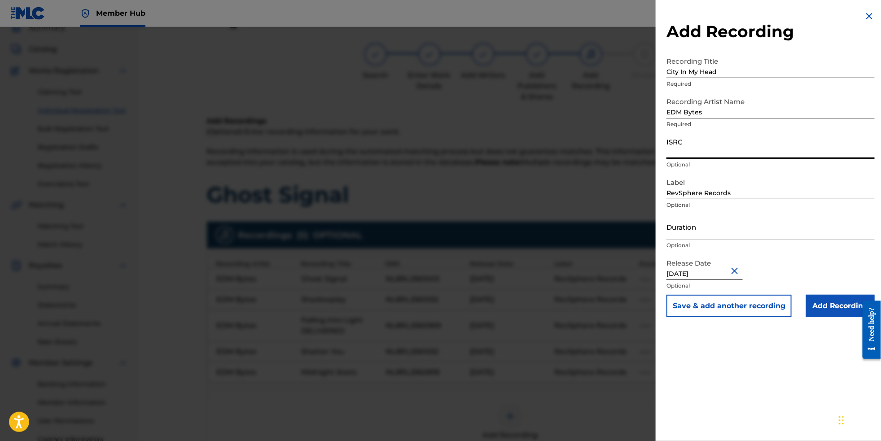
paste input "NL8RL2560814"
type input "NL8RL2560814"
click at [828, 317] on input "Add Recording" at bounding box center [840, 306] width 69 height 22
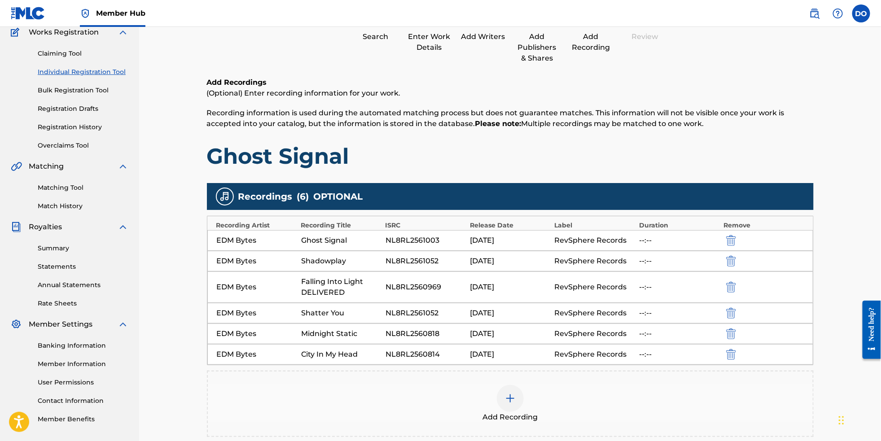
scroll to position [81, 0]
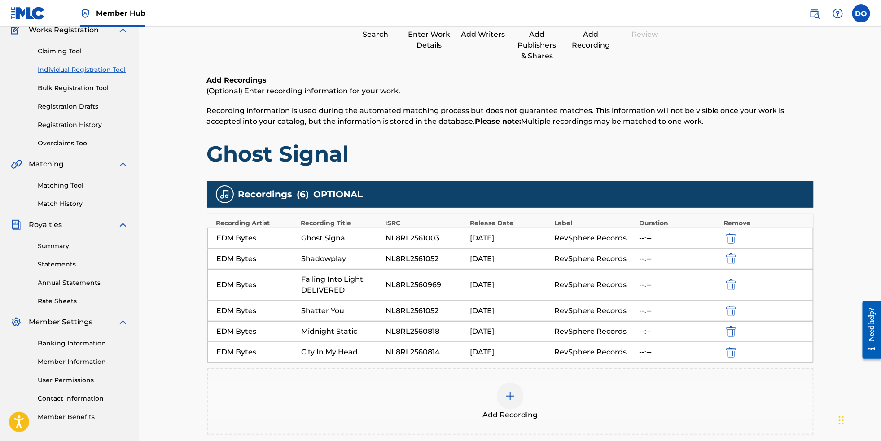
click at [322, 295] on div "Falling Into Light DELIVERED" at bounding box center [341, 285] width 80 height 22
click at [217, 290] on div "EDM Bytes" at bounding box center [257, 284] width 80 height 11
click at [736, 290] on img "submit" at bounding box center [731, 284] width 10 height 11
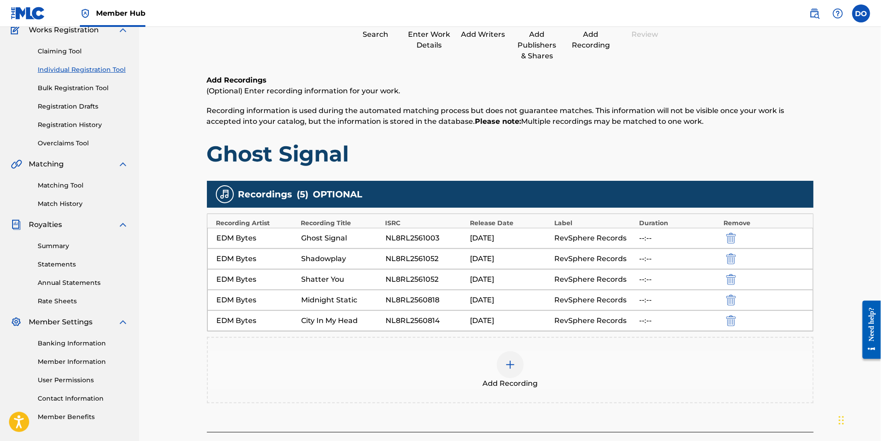
click at [511, 370] on img at bounding box center [510, 364] width 11 height 11
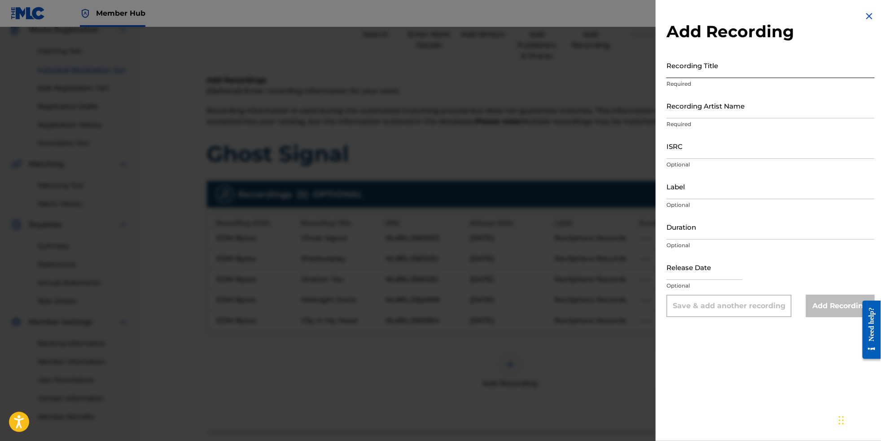
click at [666, 76] on input "Recording Title" at bounding box center [770, 65] width 208 height 26
paste input "Falling Into Light"
type input "Falling Into Light"
click at [706, 118] on input "Recording Artist Name" at bounding box center [770, 106] width 208 height 26
paste input "EDM Bytes"
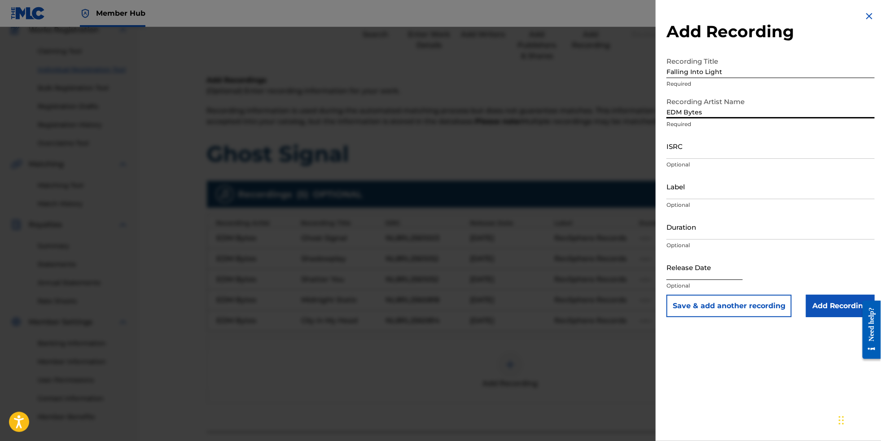
type input "EDM Bytes"
click at [724, 280] on input "text" at bounding box center [704, 267] width 76 height 26
select select "8"
select select "2025"
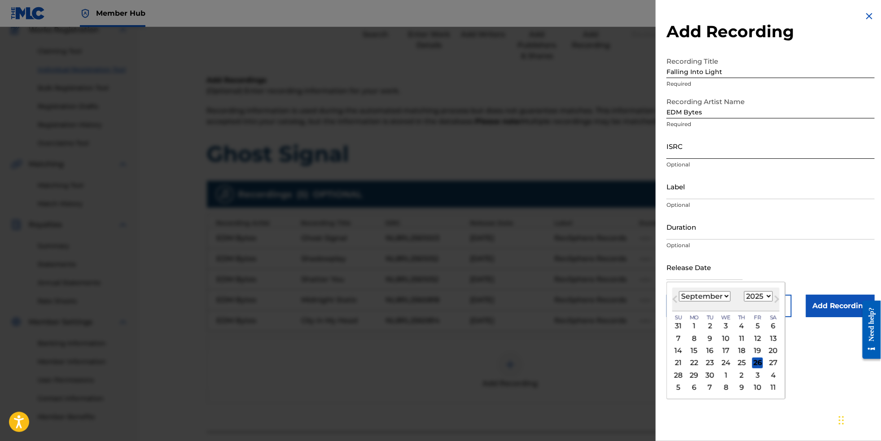
click at [688, 158] on input "ISRC" at bounding box center [770, 146] width 208 height 26
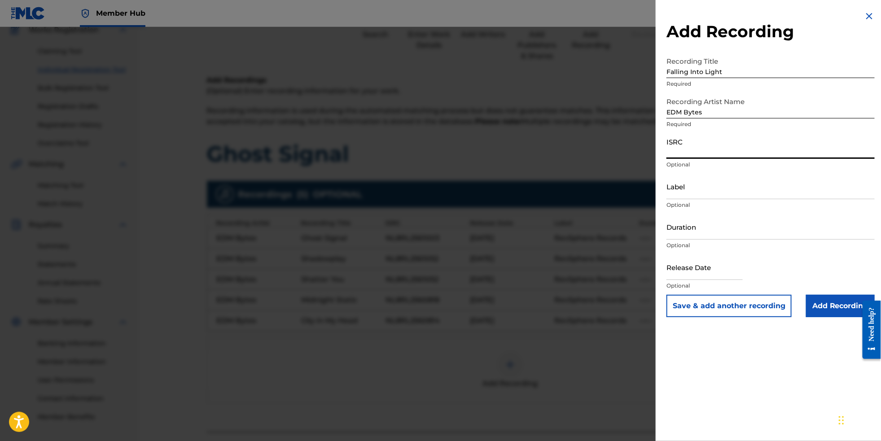
paste input "NL8RL2560969"
type input "NL8RL2560969"
click at [724, 280] on input "text" at bounding box center [704, 267] width 76 height 26
select select "8"
select select "2025"
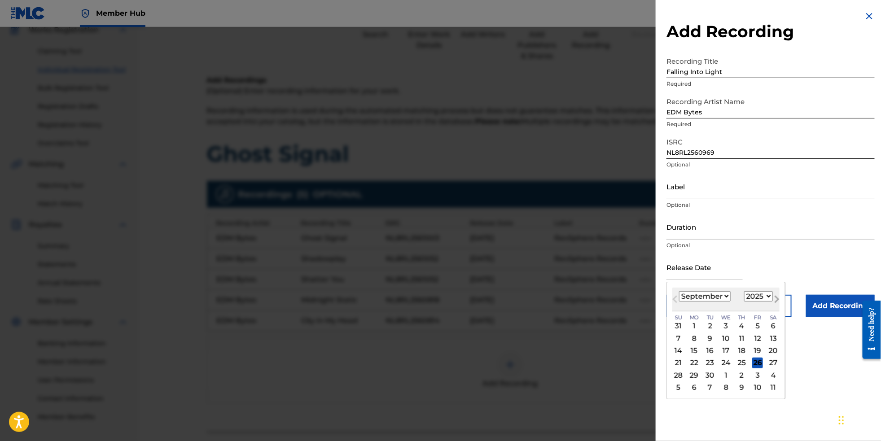
click at [776, 307] on span "Next Month" at bounding box center [776, 300] width 0 height 13
select select "9"
click at [752, 331] on div "3" at bounding box center [757, 326] width 11 height 11
type input "[DATE]"
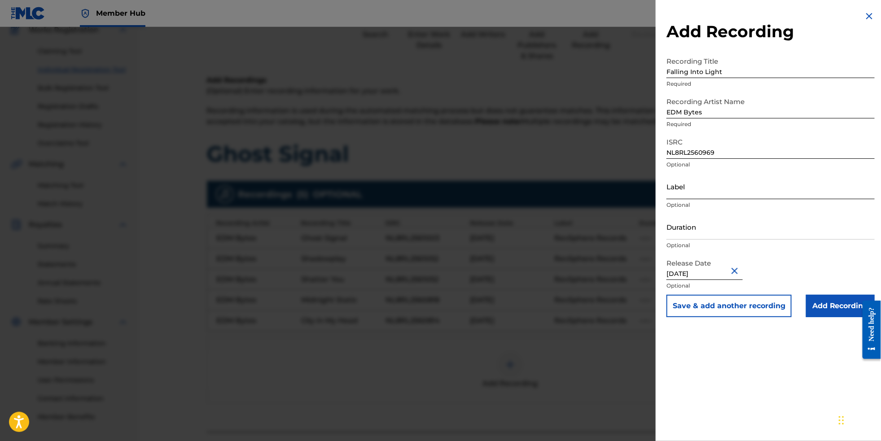
click at [687, 199] on input "Label" at bounding box center [770, 187] width 208 height 26
paste input "RevSphere Records"
type input "RevSphere Records"
click at [815, 317] on input "Add Recording" at bounding box center [840, 306] width 69 height 22
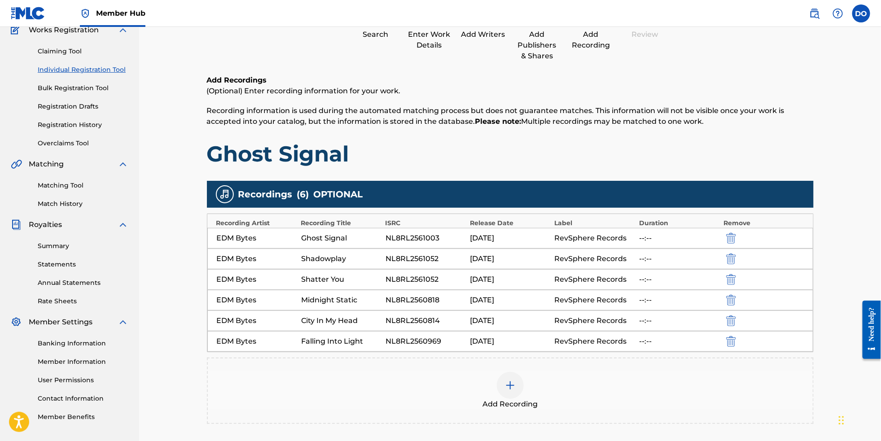
click at [493, 244] on div "[DATE]" at bounding box center [510, 238] width 80 height 11
click at [736, 244] on img "submit" at bounding box center [731, 238] width 10 height 11
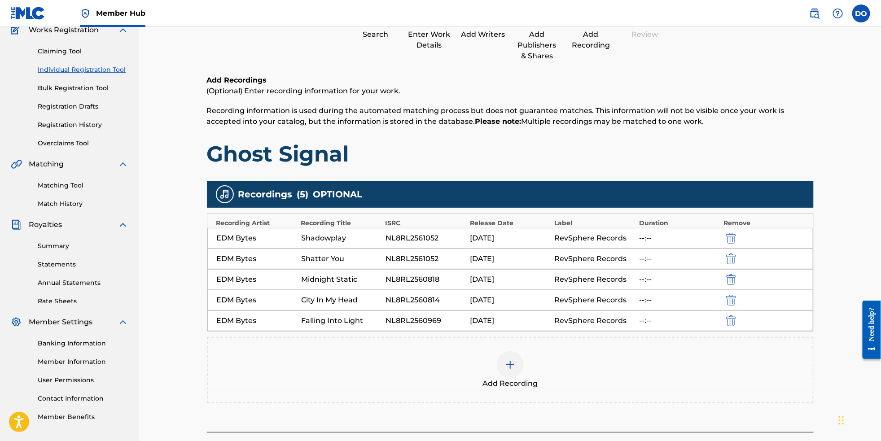
click at [506, 378] on div at bounding box center [510, 364] width 27 height 27
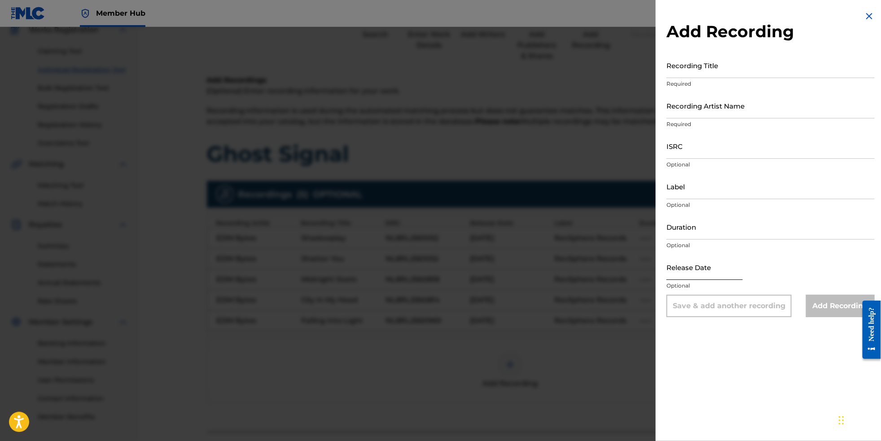
click at [714, 280] on input "text" at bounding box center [704, 267] width 76 height 26
select select "8"
select select "2025"
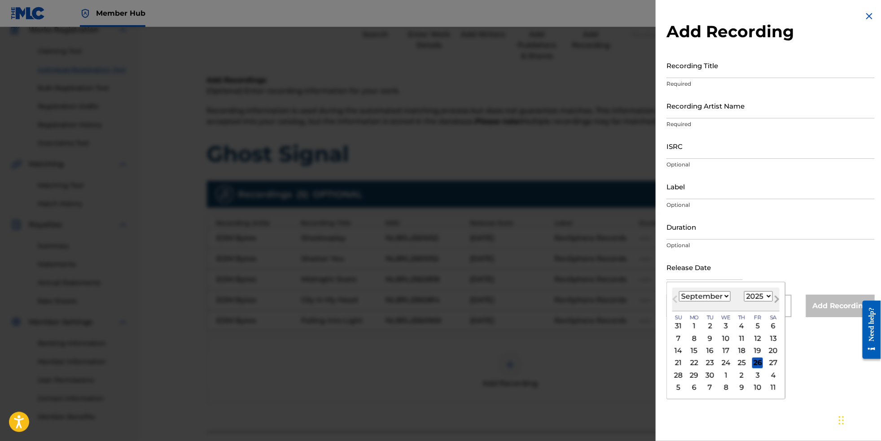
click at [776, 307] on span "Next Month" at bounding box center [776, 300] width 0 height 13
select select "9"
click at [752, 344] on div "10" at bounding box center [757, 338] width 11 height 11
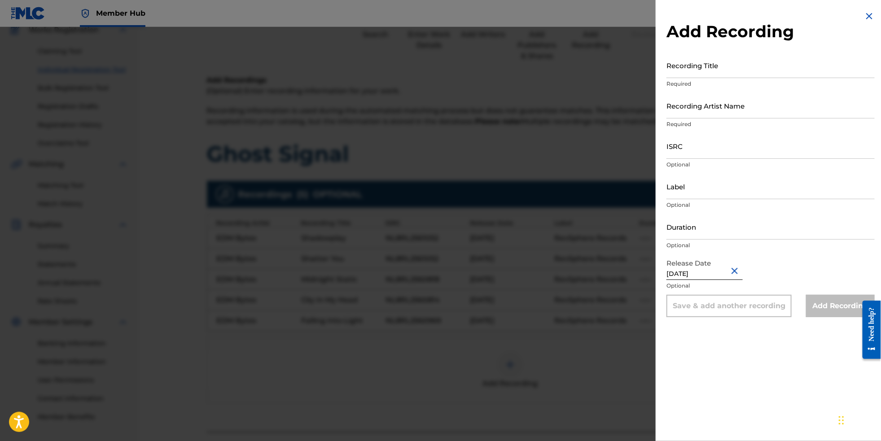
type input "[DATE]"
click at [734, 64] on input "Recording Title" at bounding box center [770, 65] width 208 height 26
click at [695, 158] on input "ISRC" at bounding box center [770, 146] width 208 height 26
paste input "NL8RL2561003"
type input "NL8RL2561003"
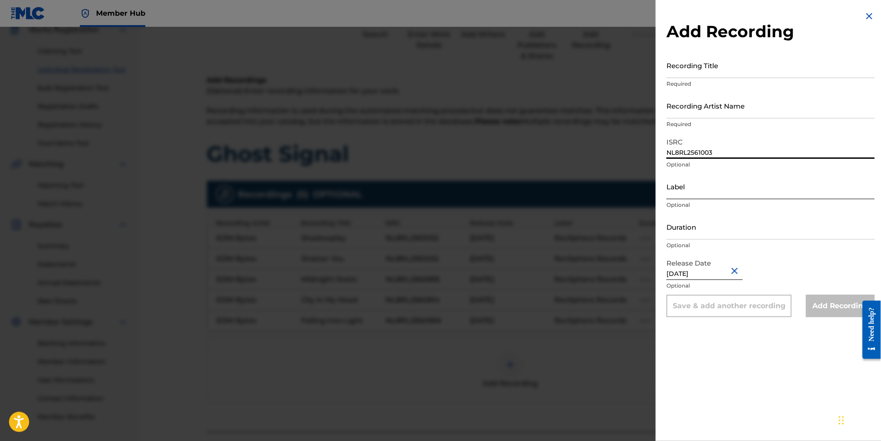
click at [692, 199] on input "Label" at bounding box center [770, 187] width 208 height 26
paste input "RevSphere Records"
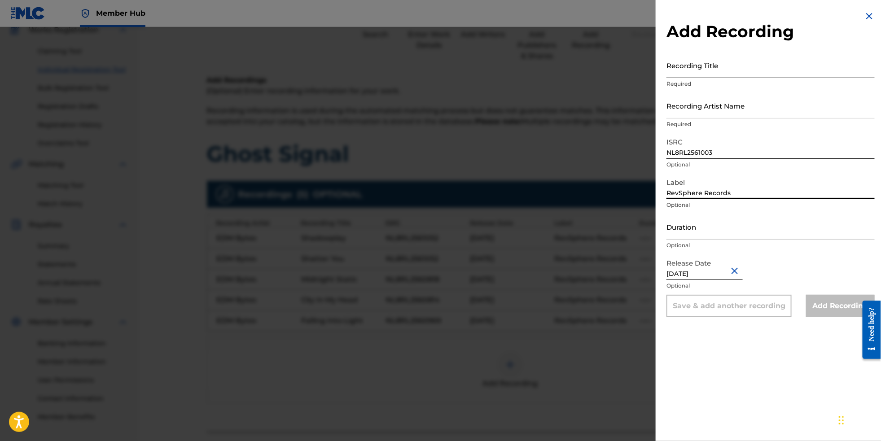
type input "RevSphere Records"
click at [713, 74] on input "Recording Title" at bounding box center [770, 65] width 208 height 26
paste input "Ghost Signal DELIVERED"
type input "Ghost Signal DELIVERED"
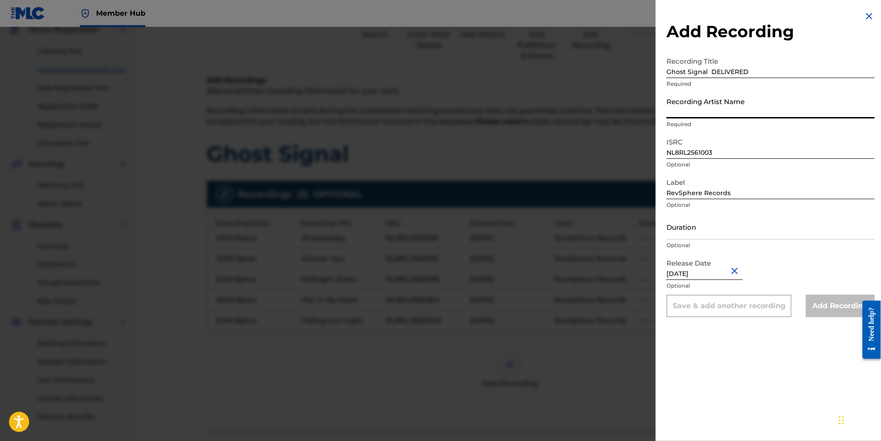
click at [765, 118] on input "Recording Artist Name" at bounding box center [770, 106] width 208 height 26
paste input "EDM Bytes"
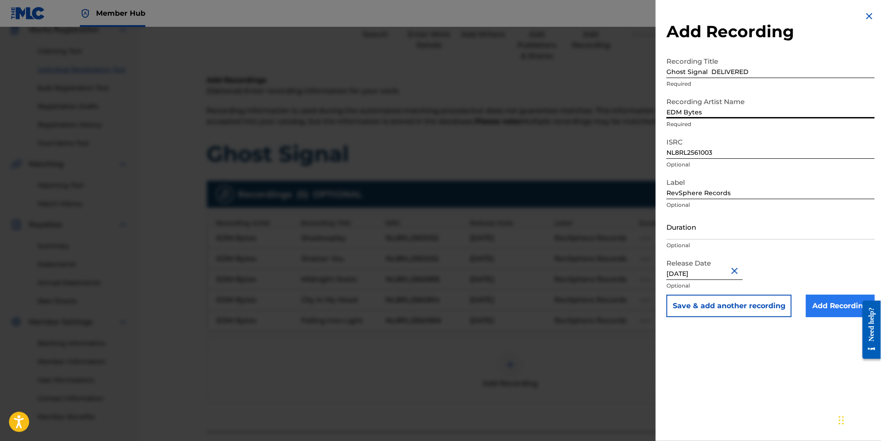
type input "EDM Bytes"
click at [838, 317] on input "Add Recording" at bounding box center [840, 306] width 69 height 22
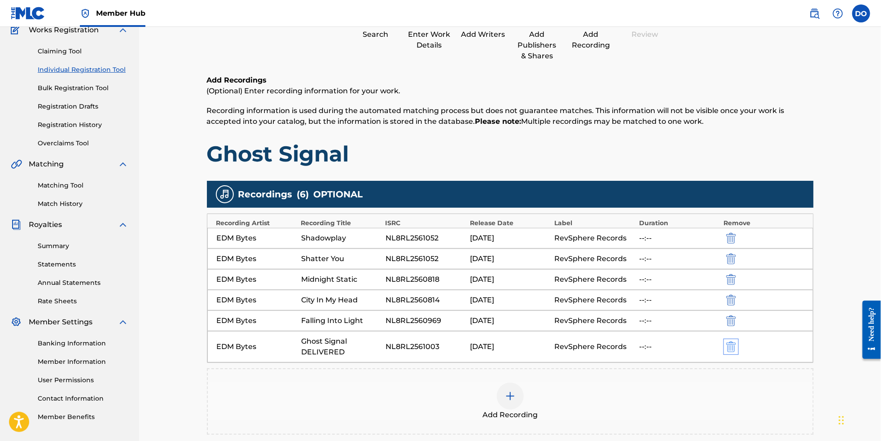
click at [736, 352] on img "submit" at bounding box center [731, 346] width 10 height 11
click at [519, 376] on div at bounding box center [510, 364] width 27 height 27
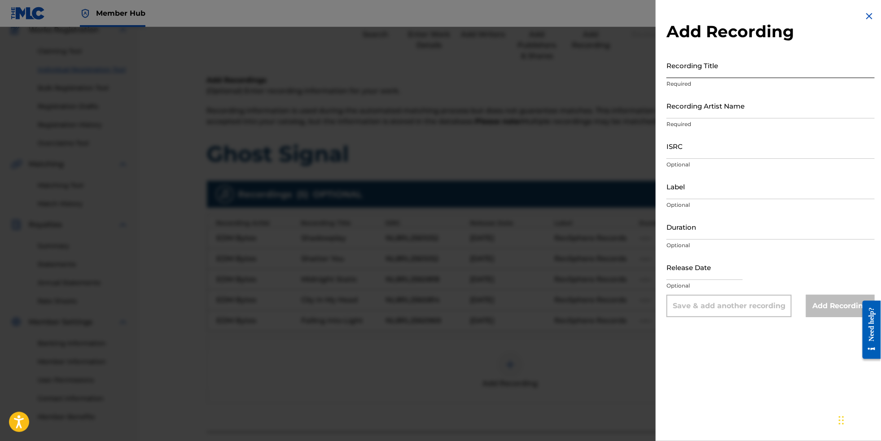
click at [666, 74] on input "Recording Title" at bounding box center [770, 65] width 208 height 26
paste input "Ghost Signal"
type input "Ghost Signal"
click at [709, 118] on input "Recording Artist Name" at bounding box center [770, 106] width 208 height 26
paste input "EDM Bytes"
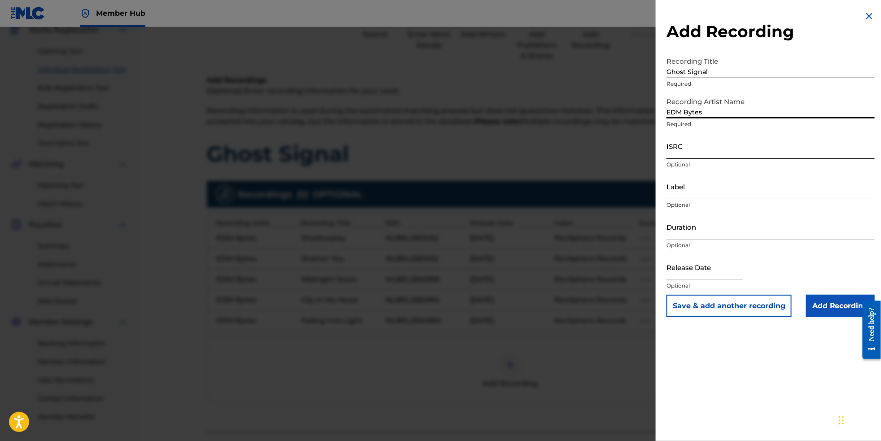
type input "EDM Bytes"
click at [698, 159] on input "ISRC" at bounding box center [770, 146] width 208 height 26
paste input "NL8RL2561003"
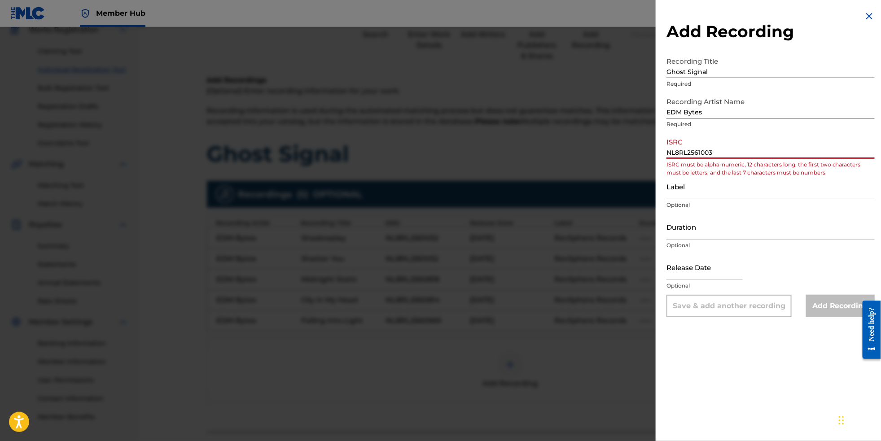
click at [669, 159] on input "NL8RL2561003" at bounding box center [770, 146] width 208 height 26
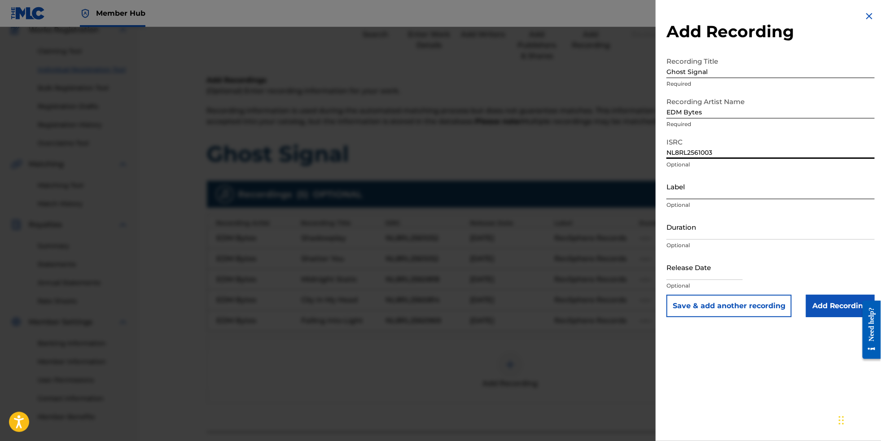
type input "NL8RL2561003"
click at [674, 199] on input "Label" at bounding box center [770, 187] width 208 height 26
paste input "RevSphere Records"
type input "RevSphere Records"
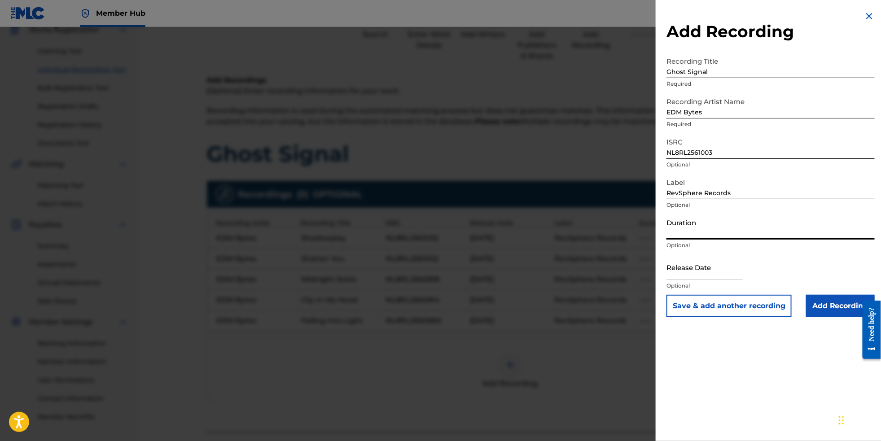
click at [676, 240] on input "Duration" at bounding box center [770, 227] width 208 height 26
click at [679, 280] on input "text" at bounding box center [704, 267] width 76 height 26
select select "8"
select select "2025"
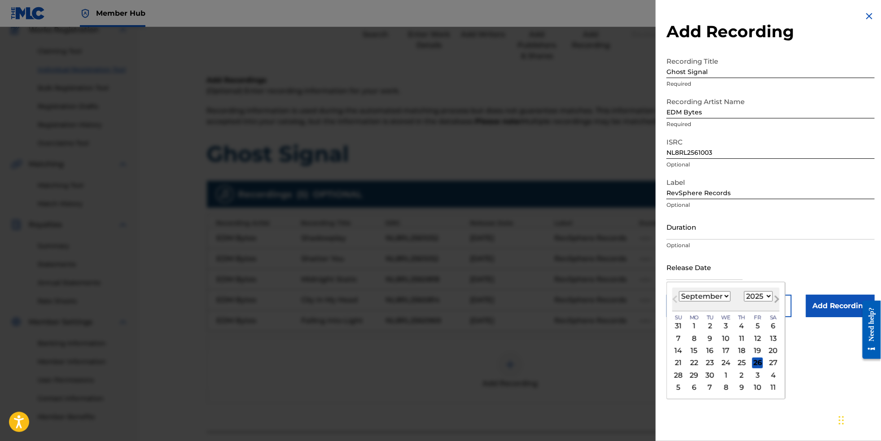
click at [776, 307] on span "Next Month" at bounding box center [776, 300] width 0 height 13
select select "9"
click at [752, 344] on div "10" at bounding box center [757, 338] width 11 height 11
type input "[DATE]"
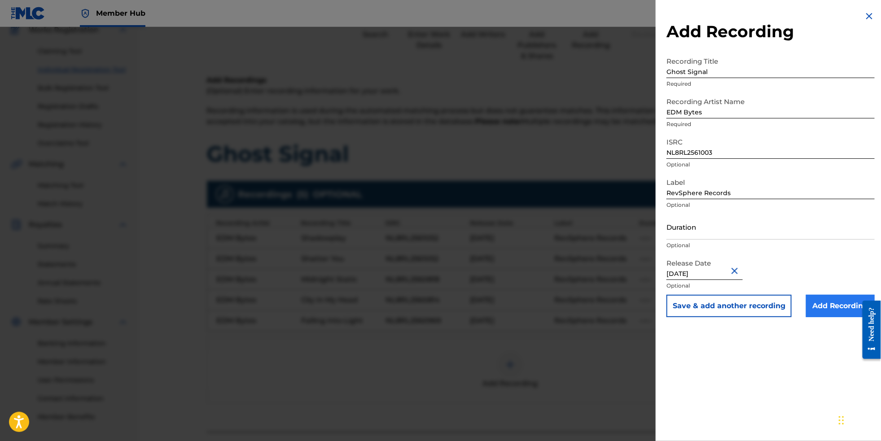
click at [822, 317] on input "Add Recording" at bounding box center [840, 306] width 69 height 22
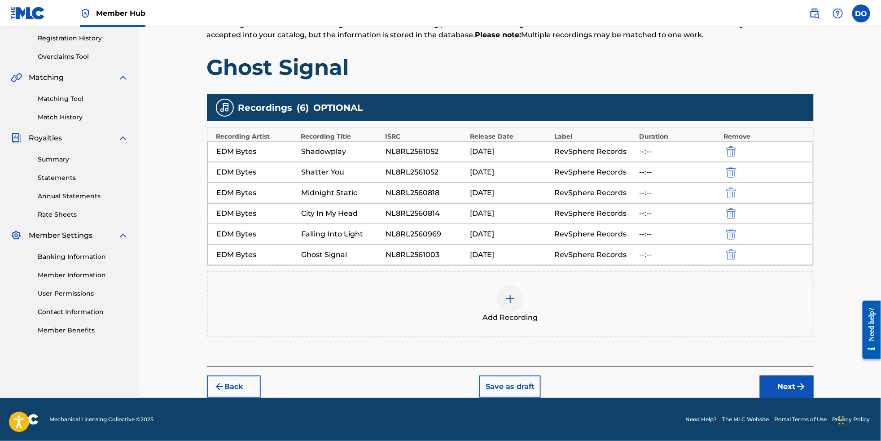
scroll to position [178, 0]
click at [806, 391] on img "submit" at bounding box center [800, 386] width 11 height 11
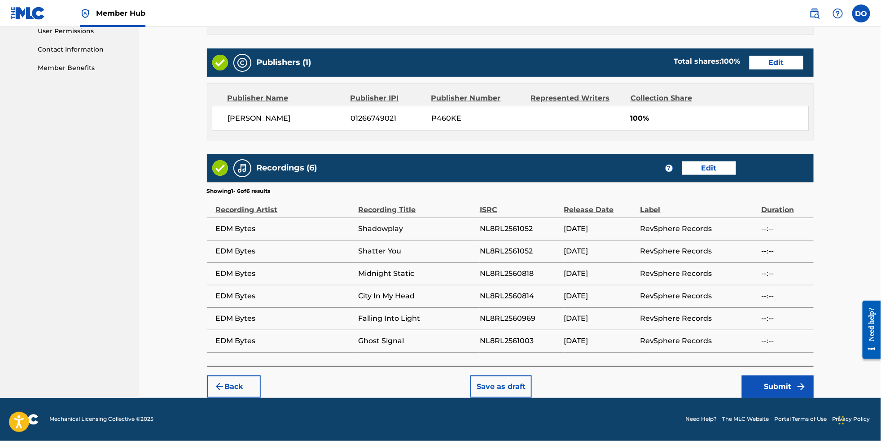
scroll to position [453, 0]
click at [795, 389] on button "Submit" at bounding box center [777, 386] width 72 height 22
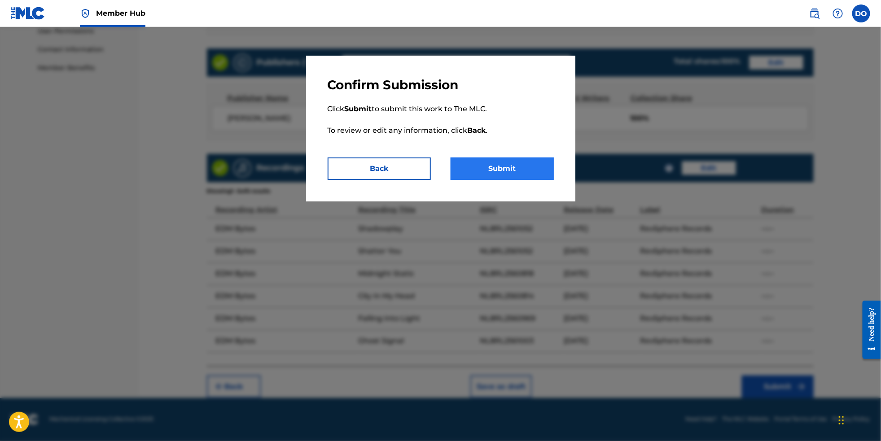
click at [541, 178] on button "Submit" at bounding box center [501, 168] width 103 height 22
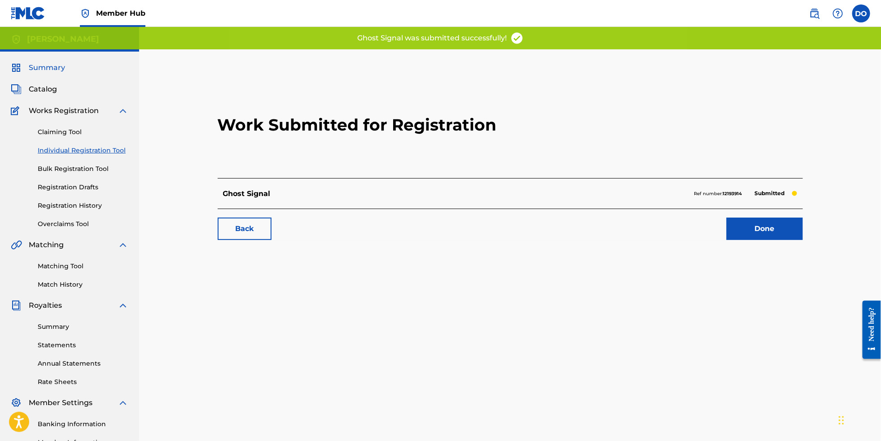
click at [55, 73] on span "Summary" at bounding box center [47, 67] width 36 height 11
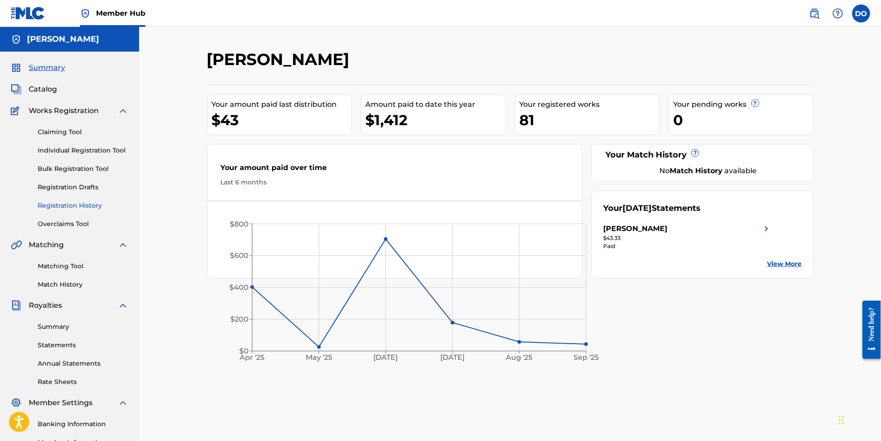
click at [74, 210] on link "Registration History" at bounding box center [83, 205] width 91 height 9
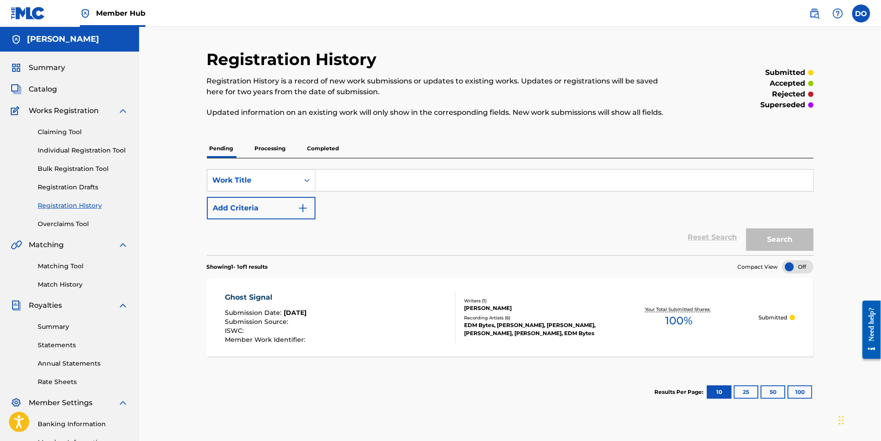
click at [262, 157] on p "Processing" at bounding box center [270, 148] width 36 height 19
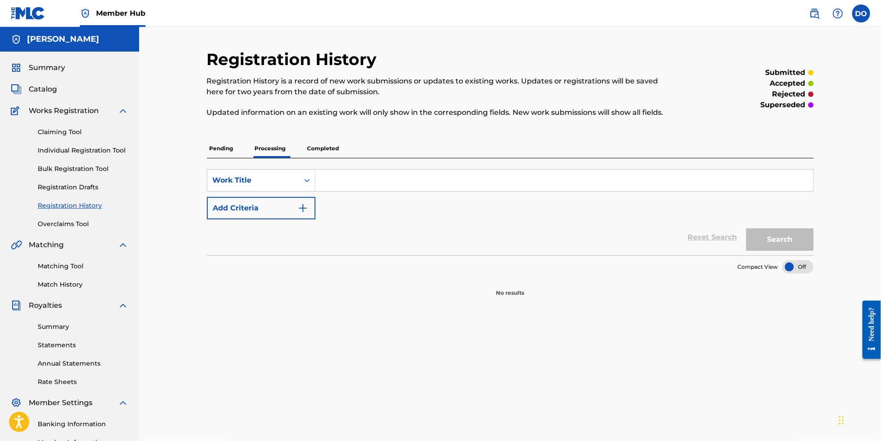
click at [207, 149] on p "Pending" at bounding box center [221, 148] width 29 height 19
